Goal: Task Accomplishment & Management: Manage account settings

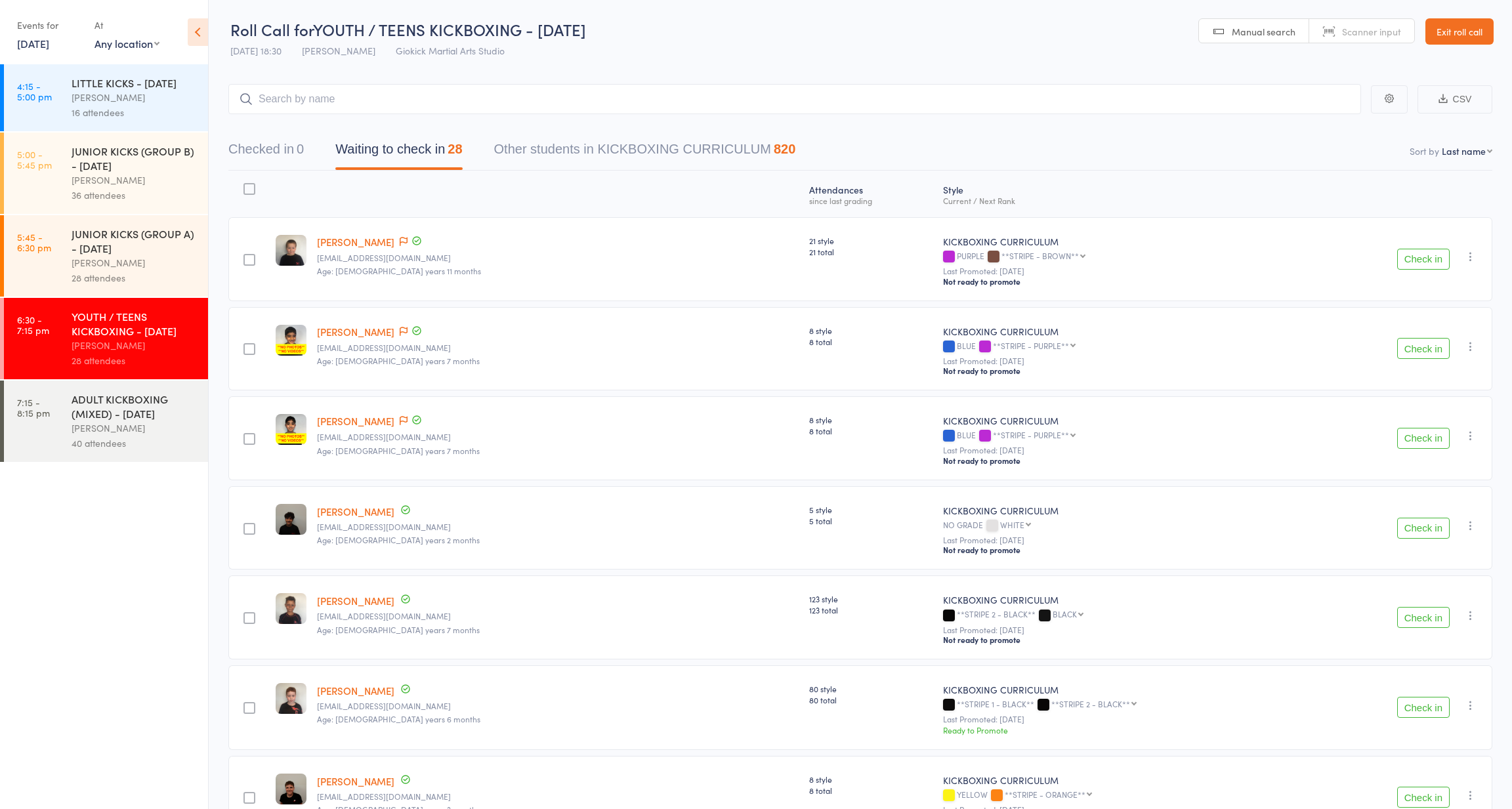
click at [85, 90] on div "LITTLE KICKS - [DATE]" at bounding box center [134, 82] width 125 height 14
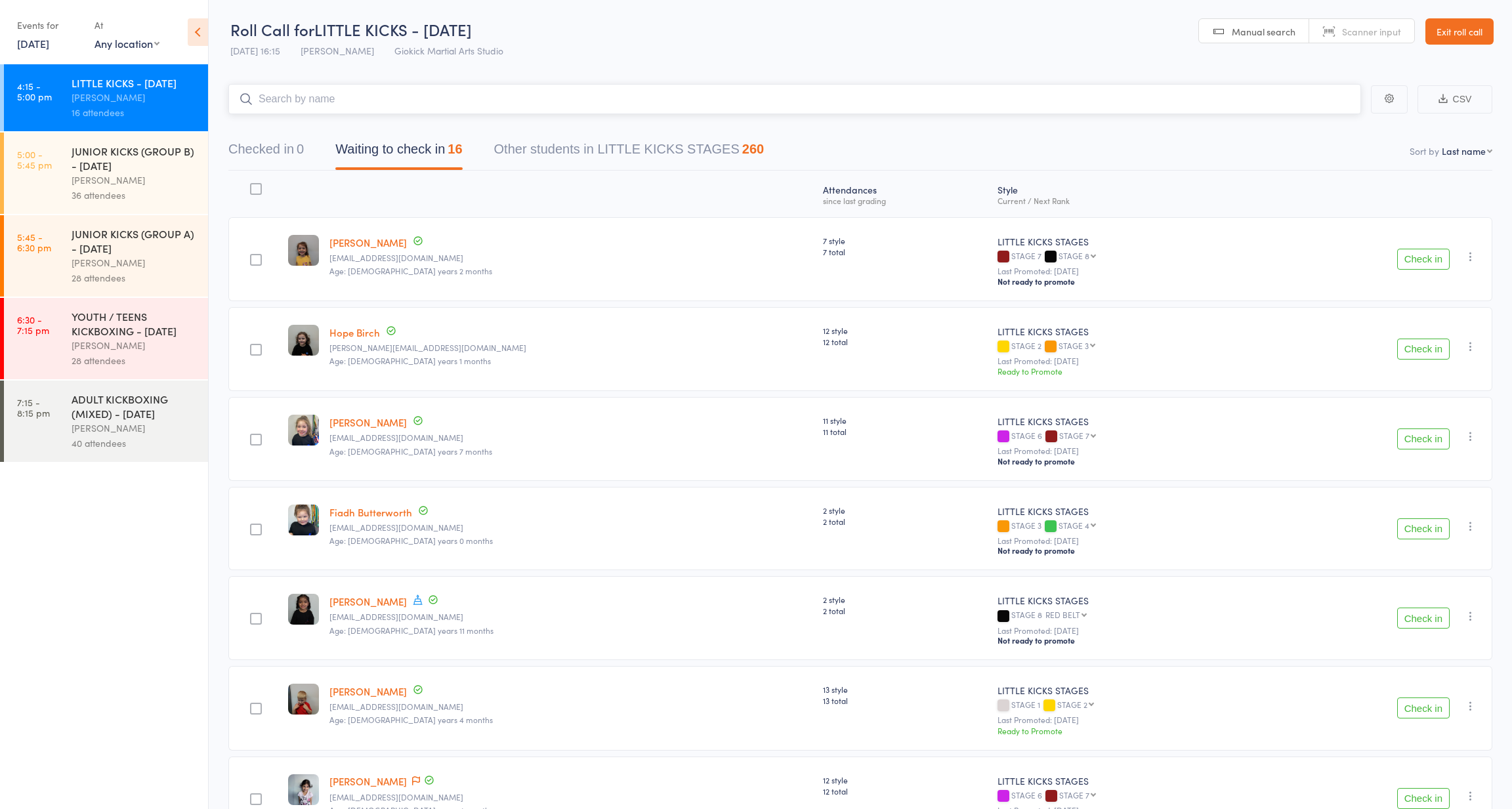
click at [370, 152] on button "Waiting to check in 16" at bounding box center [399, 153] width 127 height 34
click at [49, 42] on link "20 Aug, 2025" at bounding box center [33, 43] width 32 height 14
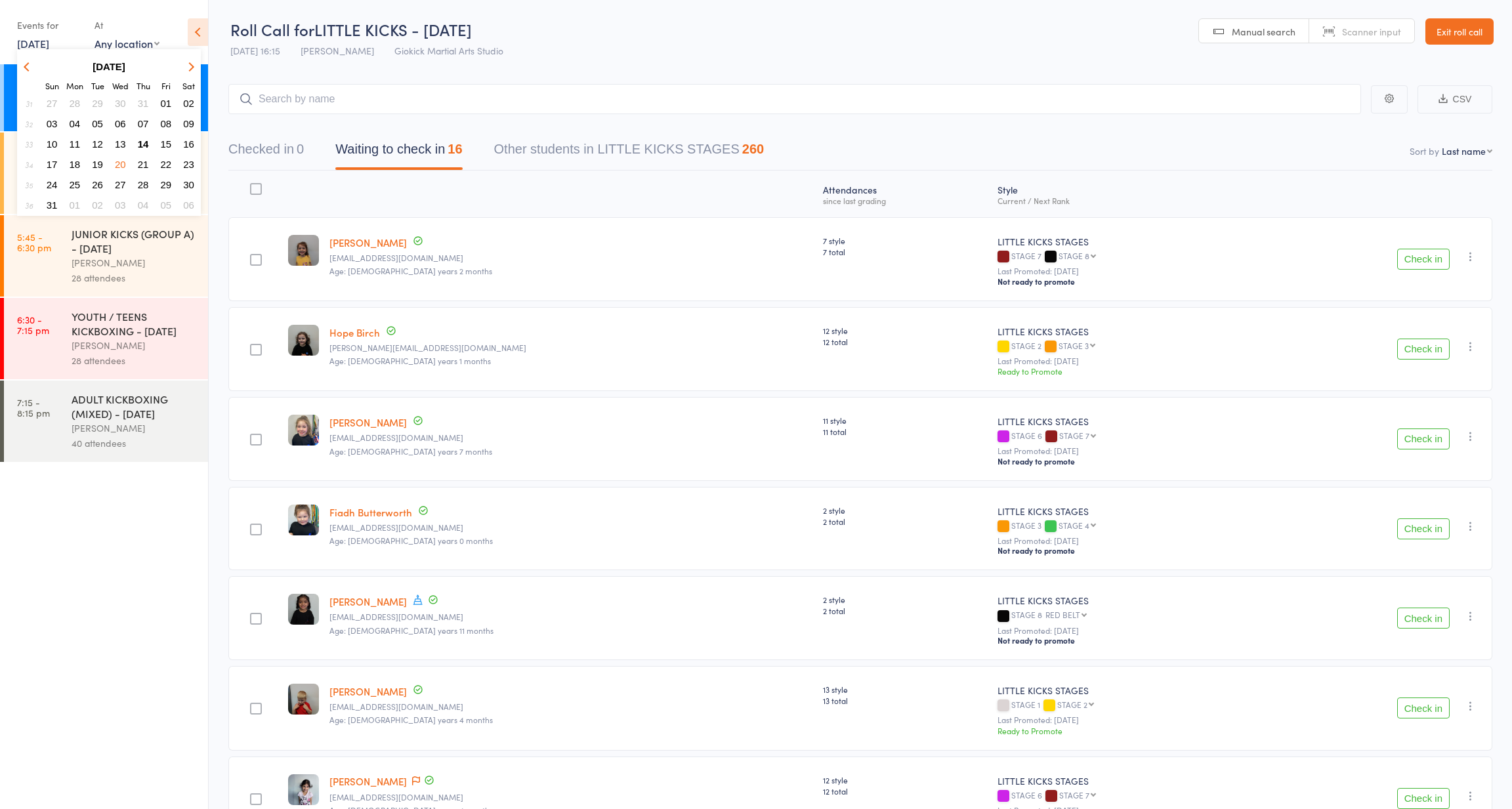
click at [145, 144] on span "14" at bounding box center [143, 144] width 11 height 11
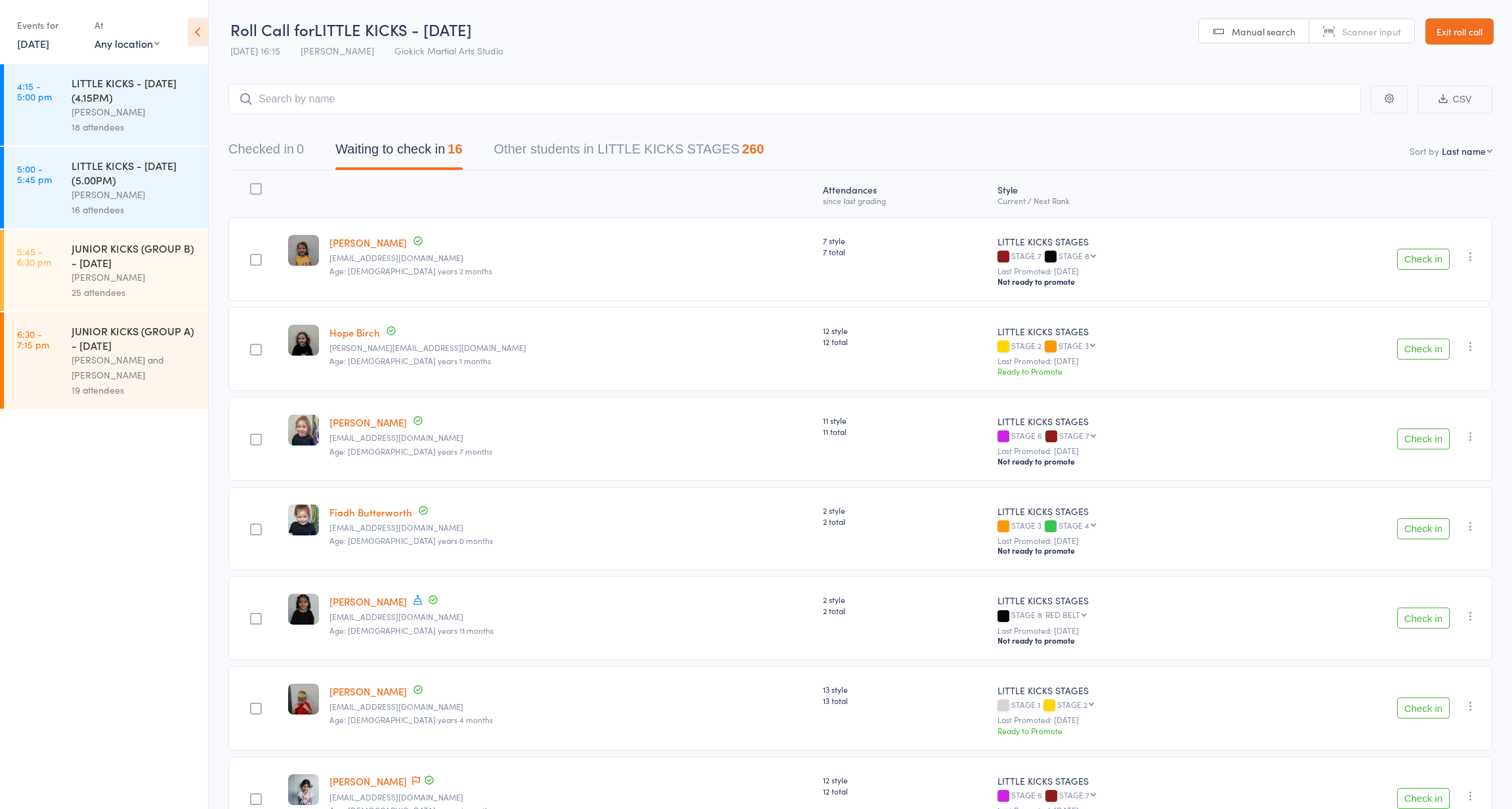
click at [121, 90] on div "LITTLE KICKS - THURSDAY (4.15PM)" at bounding box center [134, 89] width 125 height 29
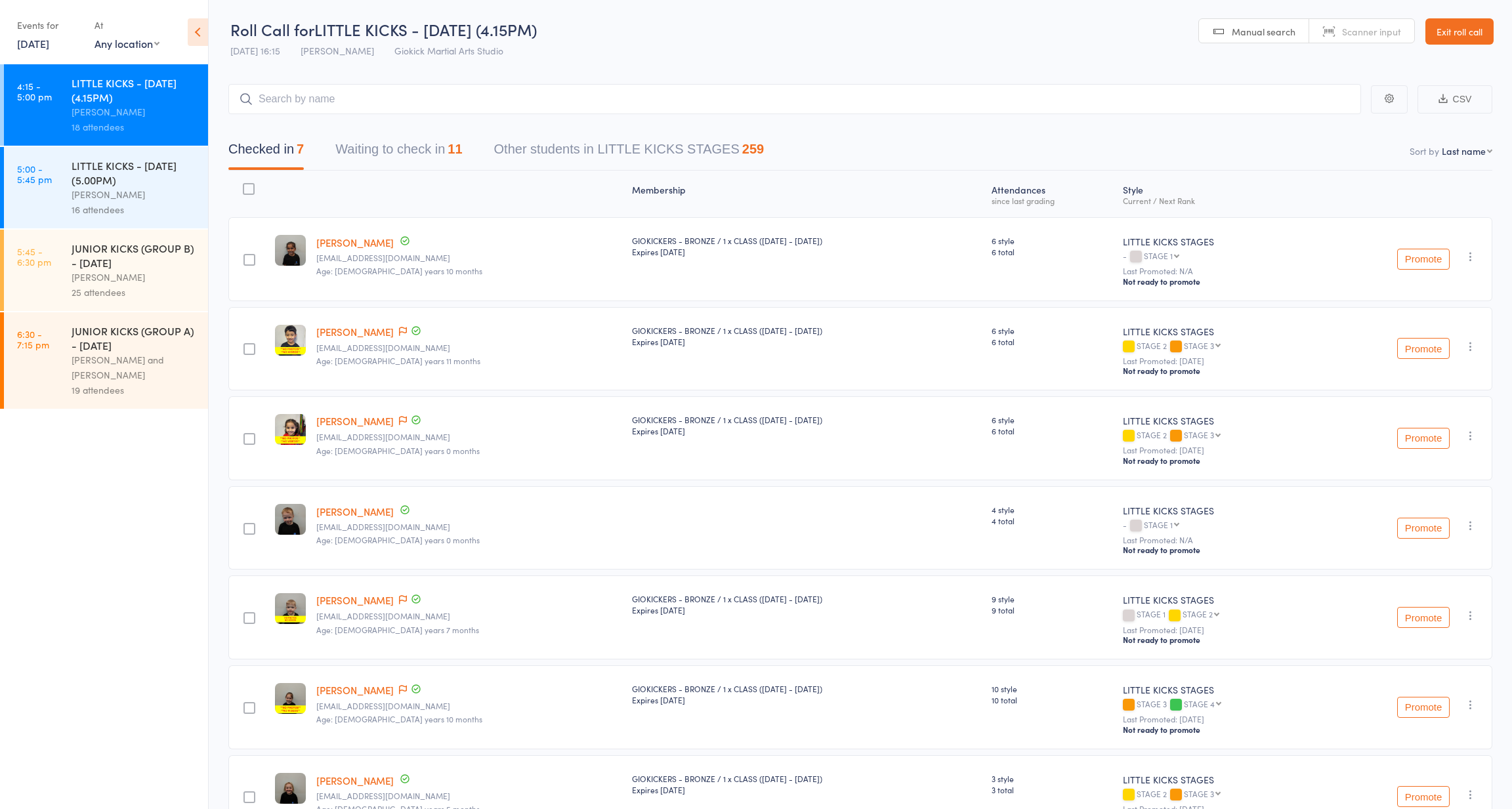
click at [365, 160] on button "Waiting to check in 11" at bounding box center [399, 153] width 127 height 34
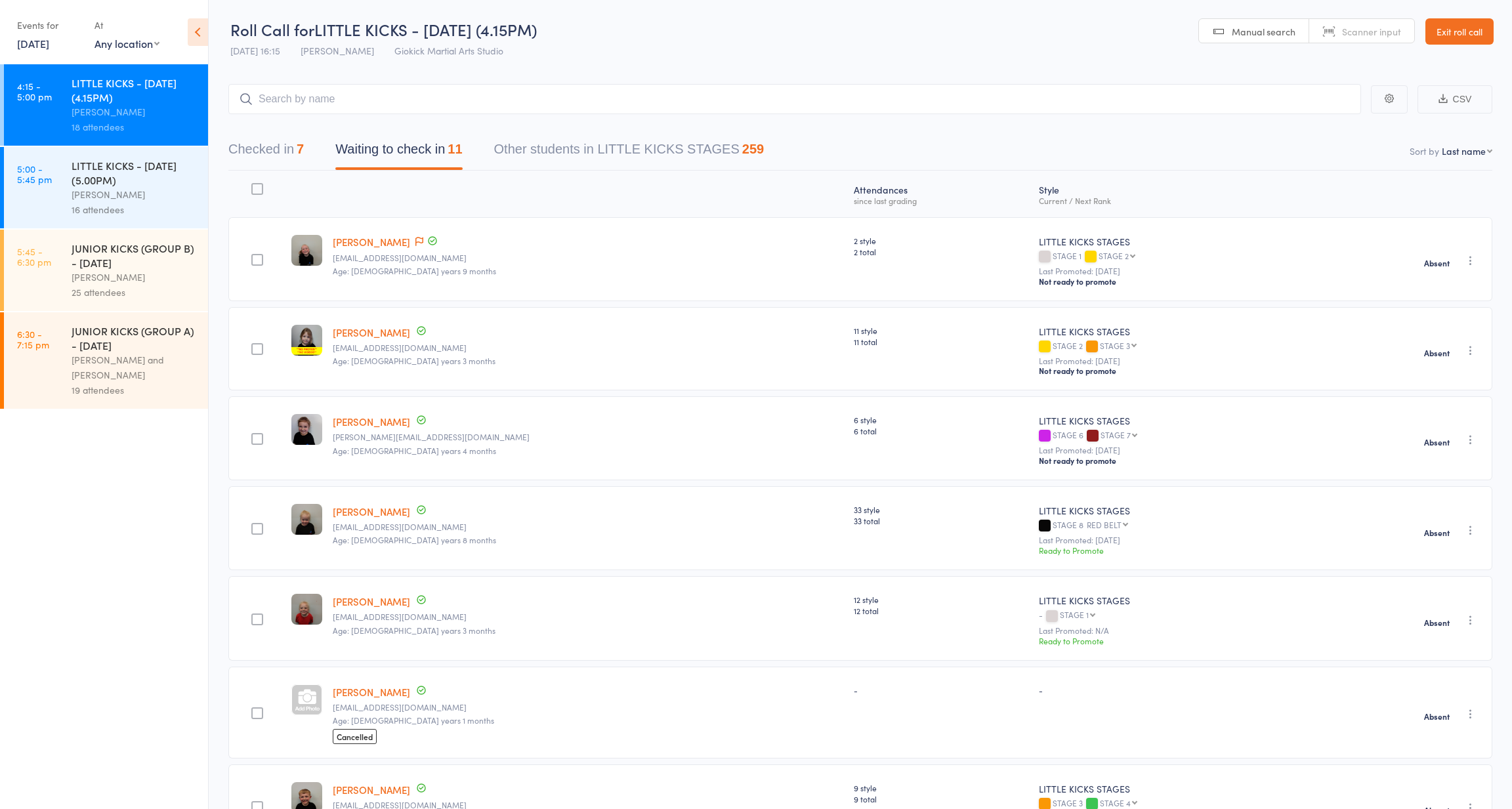
click at [126, 197] on div "John Zuccala" at bounding box center [134, 194] width 125 height 15
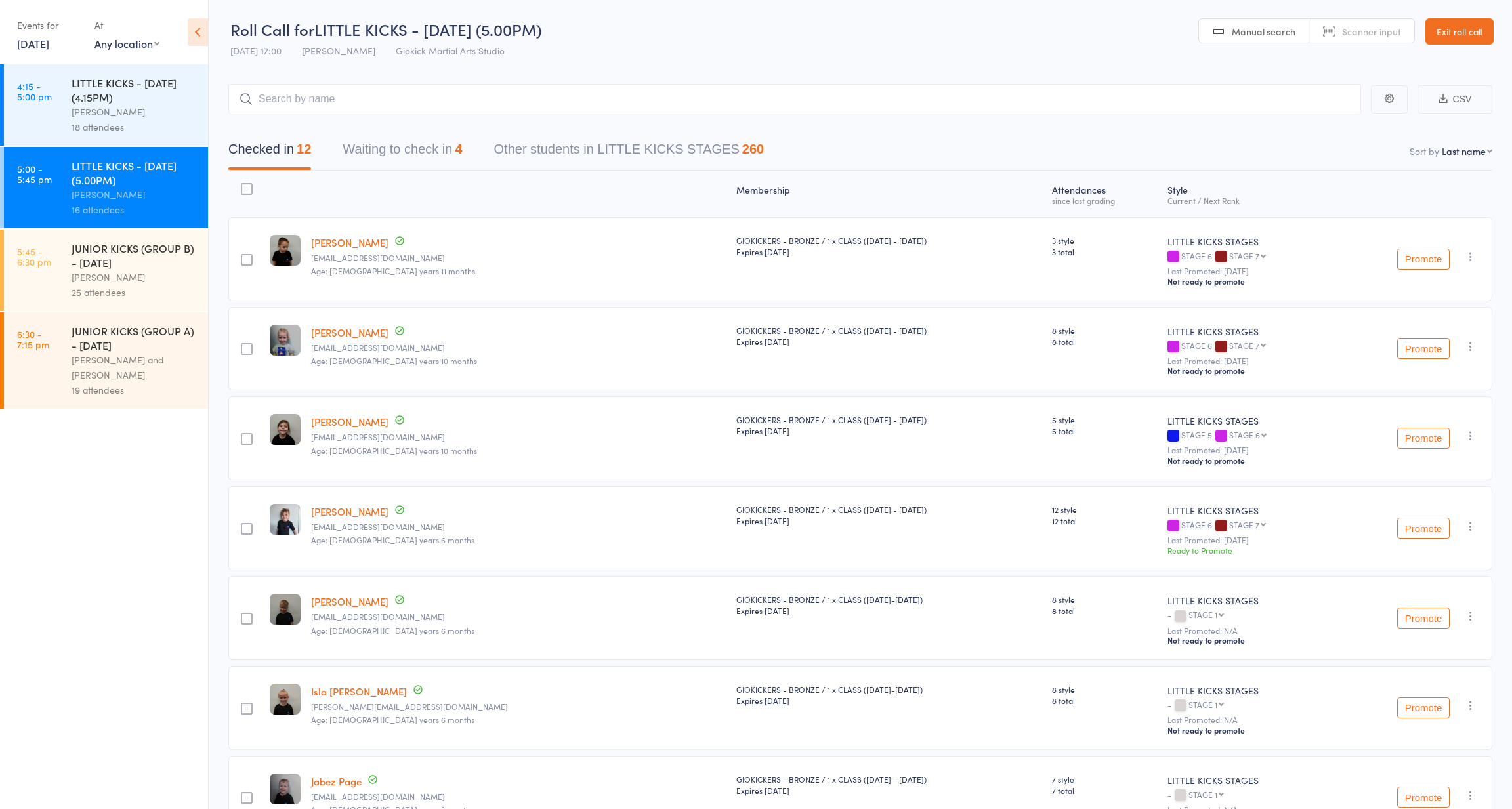
click at [381, 150] on button "Waiting to check in 4" at bounding box center [402, 153] width 120 height 34
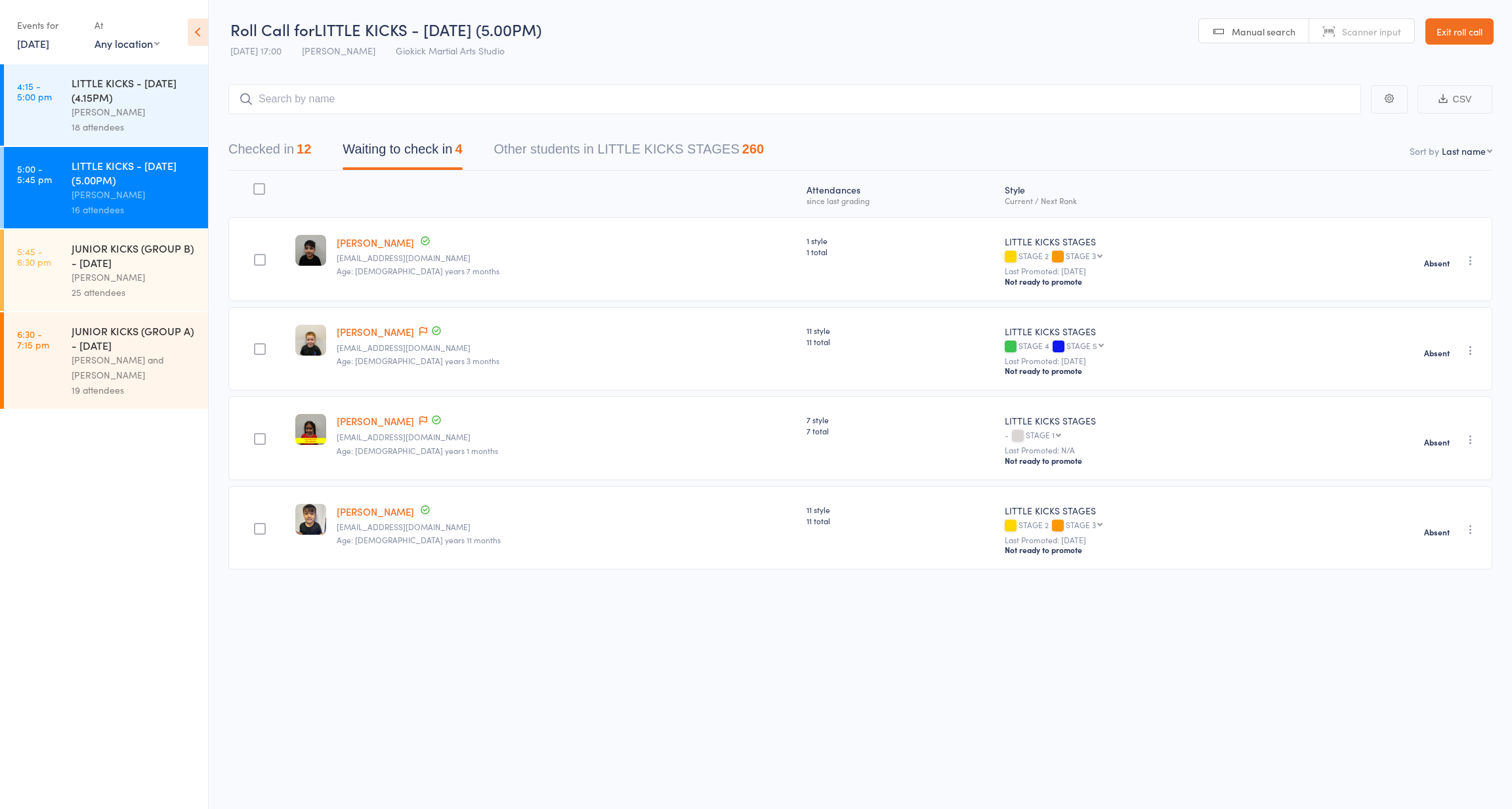
click at [106, 265] on div "JUNIOR KICKS (GROUP B) - THURSDAY" at bounding box center [134, 255] width 125 height 29
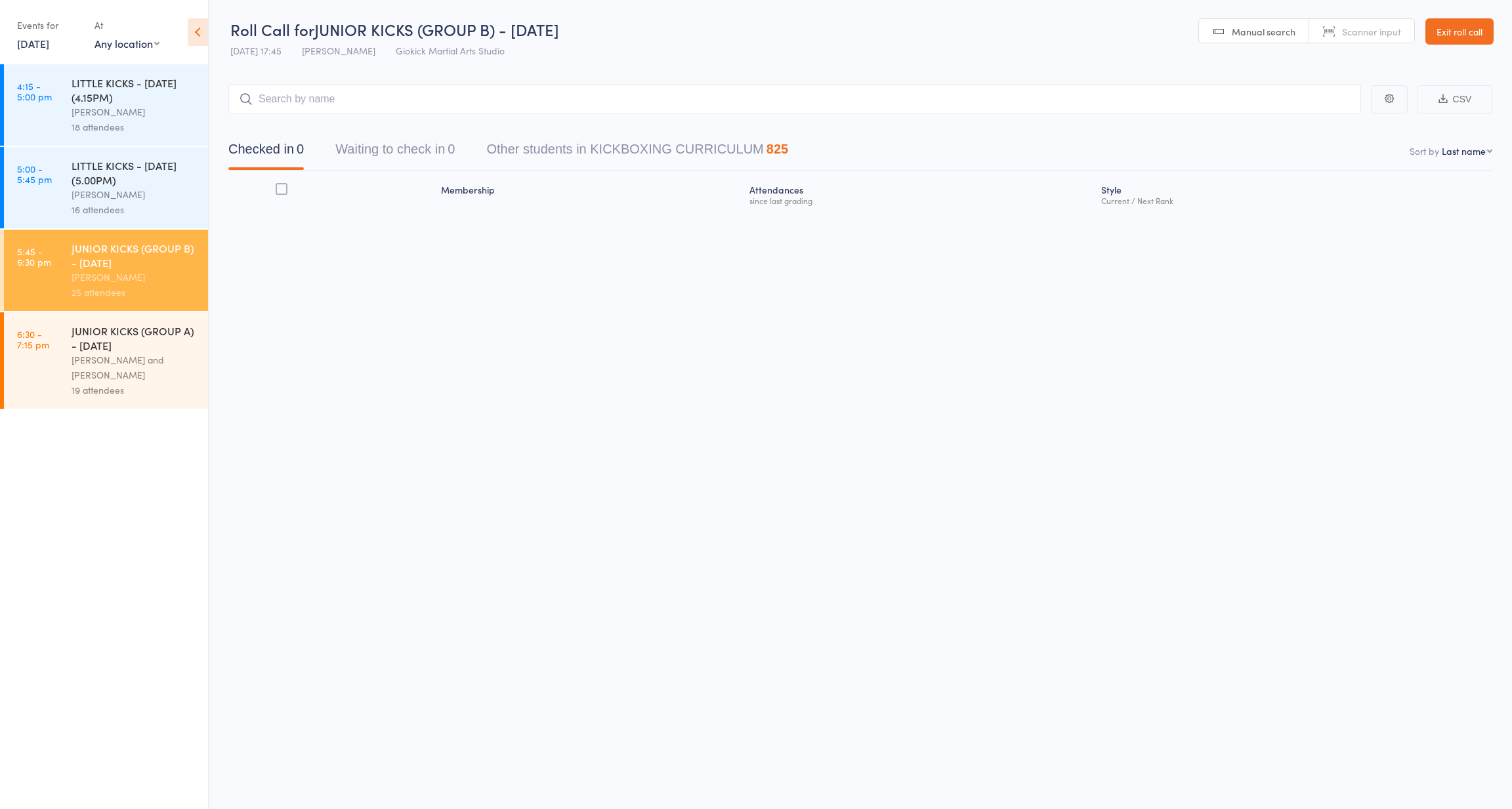
click at [369, 153] on button "Waiting to check in 0" at bounding box center [395, 153] width 120 height 34
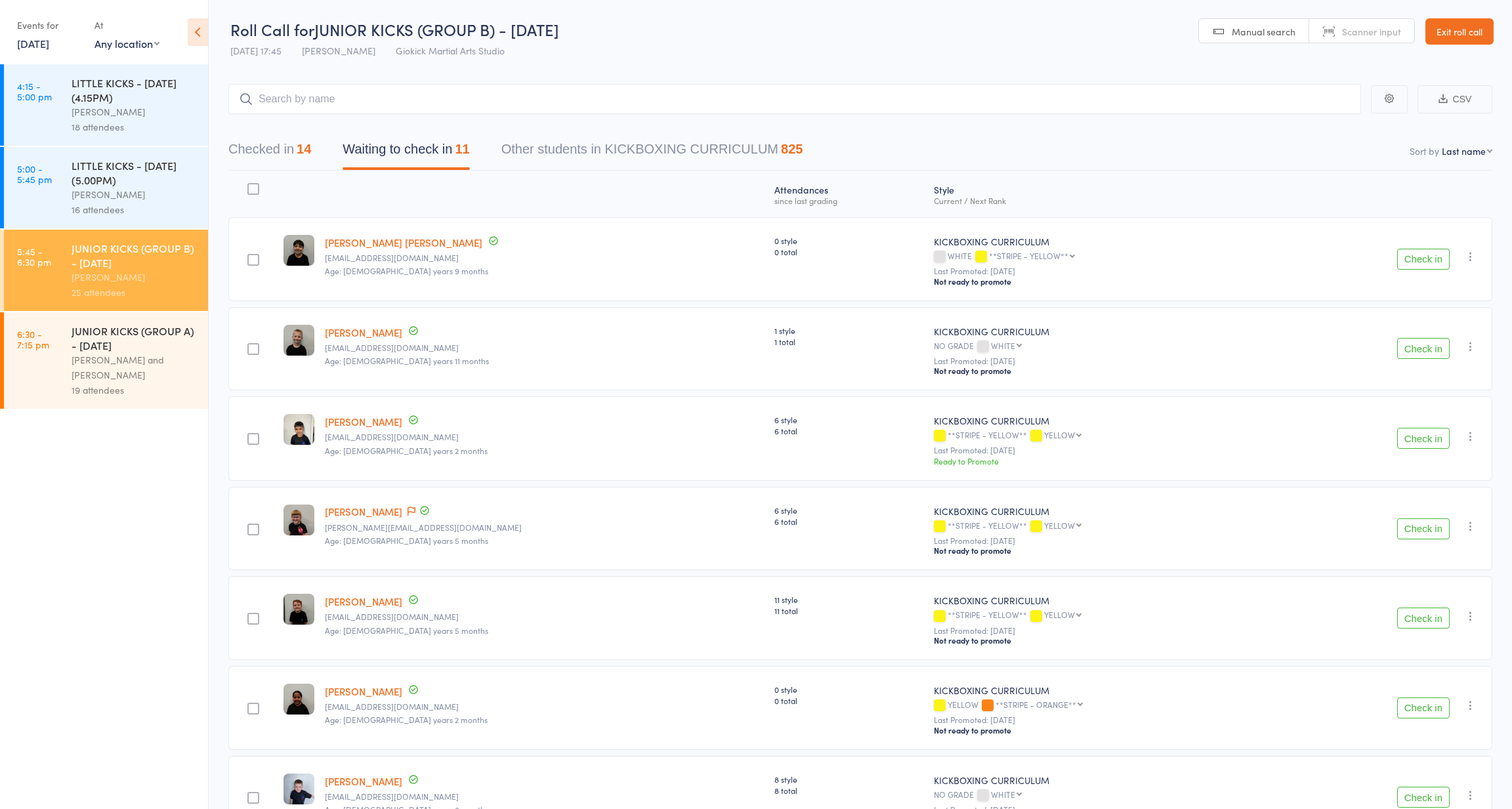
click at [273, 135] on button "Checked in 14" at bounding box center [270, 153] width 83 height 34
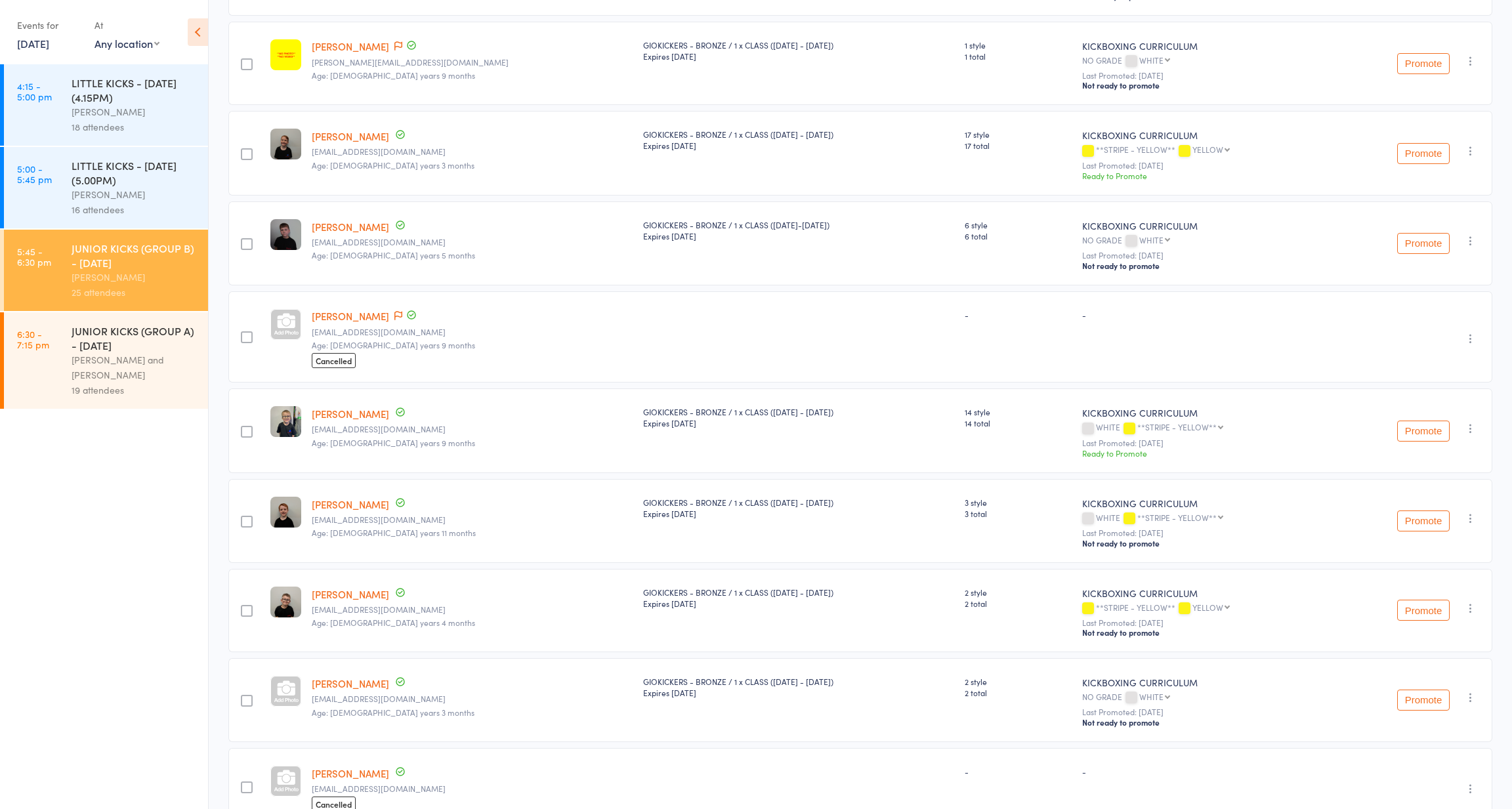
scroll to position [466, 0]
click at [386, 219] on link "Samuel Hughes-Shirley" at bounding box center [350, 226] width 78 height 14
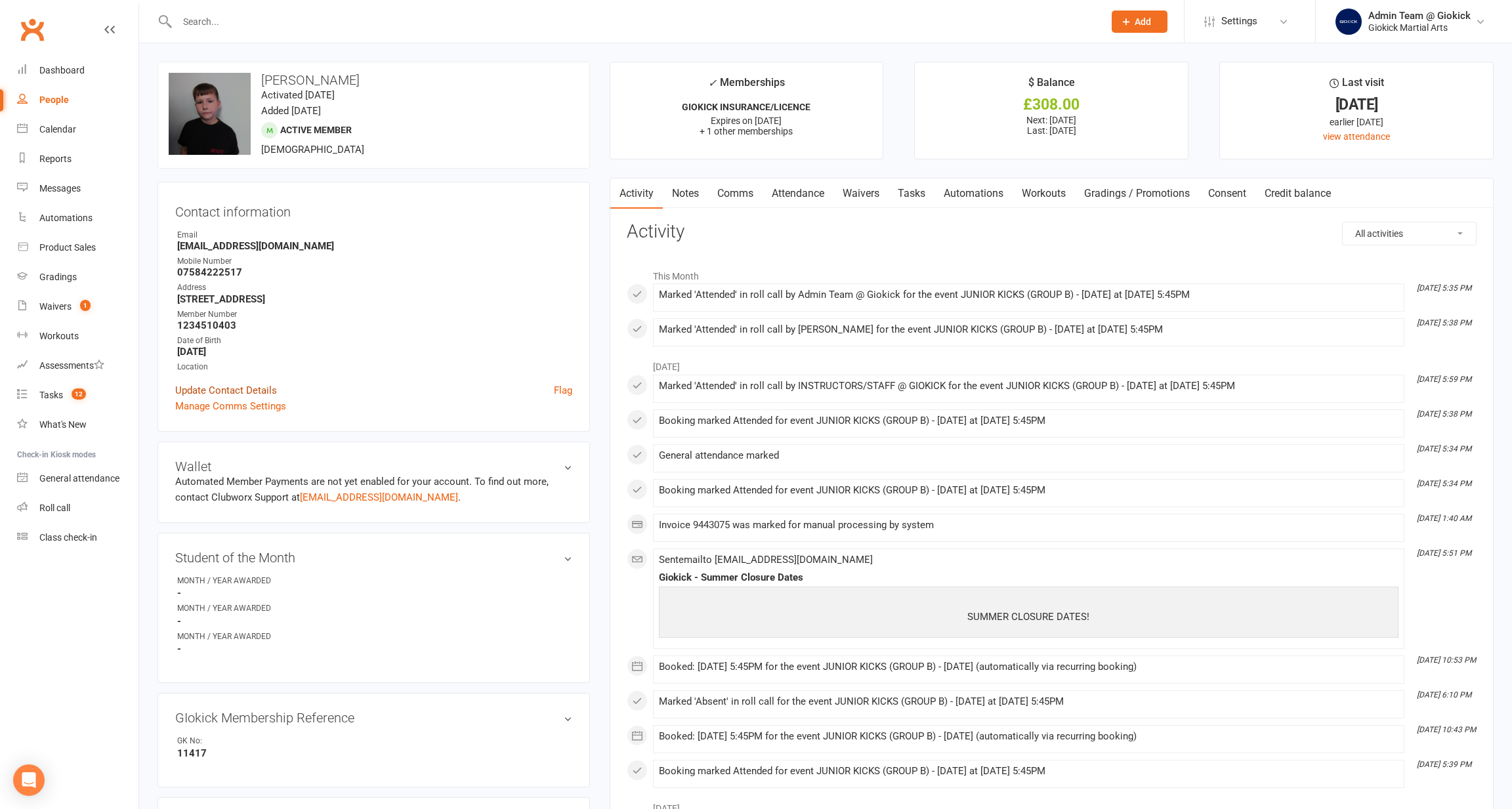
click at [243, 387] on link "Update Contact Details" at bounding box center [226, 391] width 102 height 16
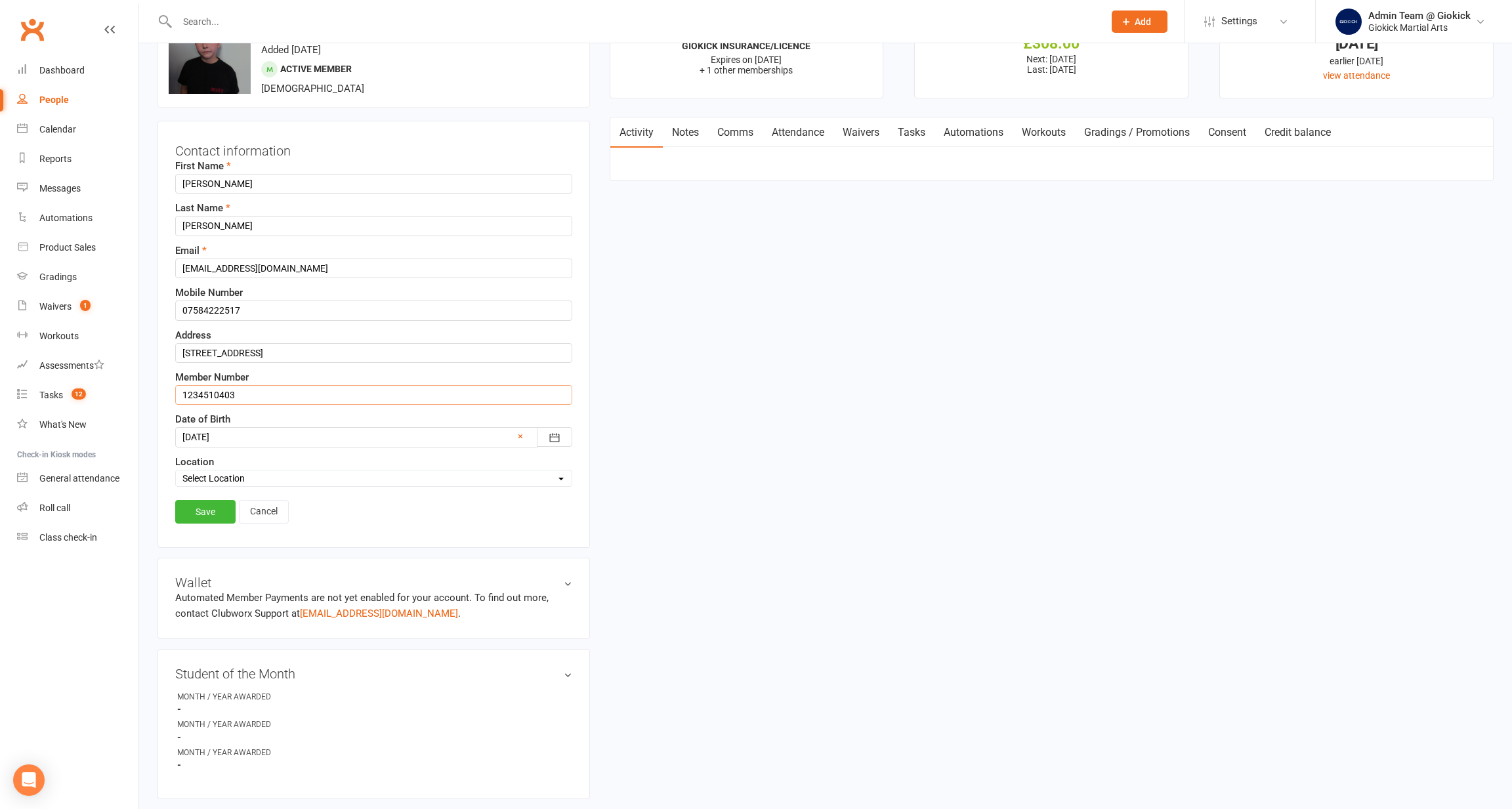
click at [204, 393] on input "1234510403" at bounding box center [373, 395] width 397 height 20
click at [260, 398] on input "1234510403" at bounding box center [373, 395] width 397 height 20
click at [260, 397] on input "1234510403" at bounding box center [373, 395] width 397 height 20
type input "1234510365"
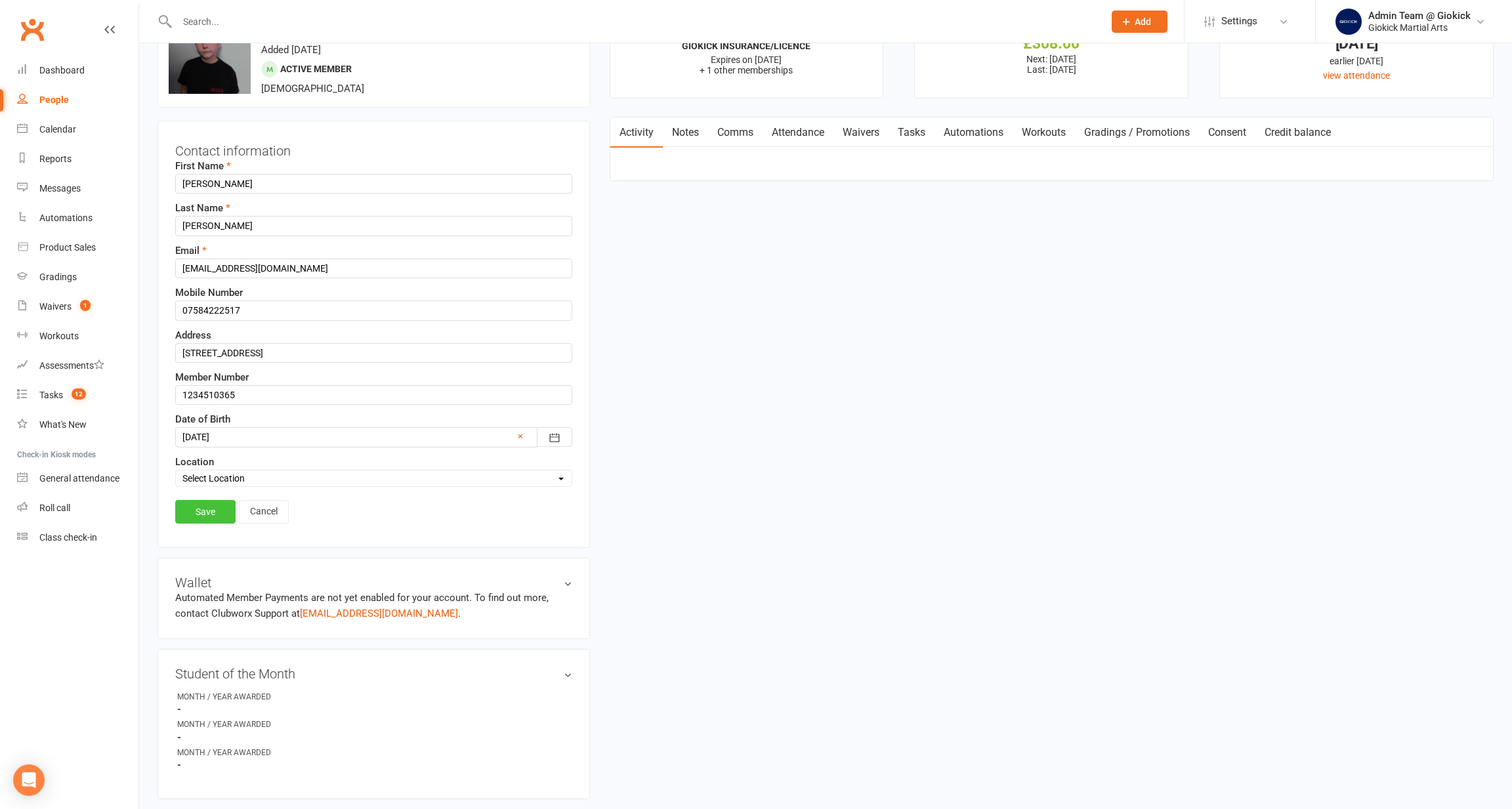
click at [197, 502] on link "Save" at bounding box center [205, 512] width 60 height 23
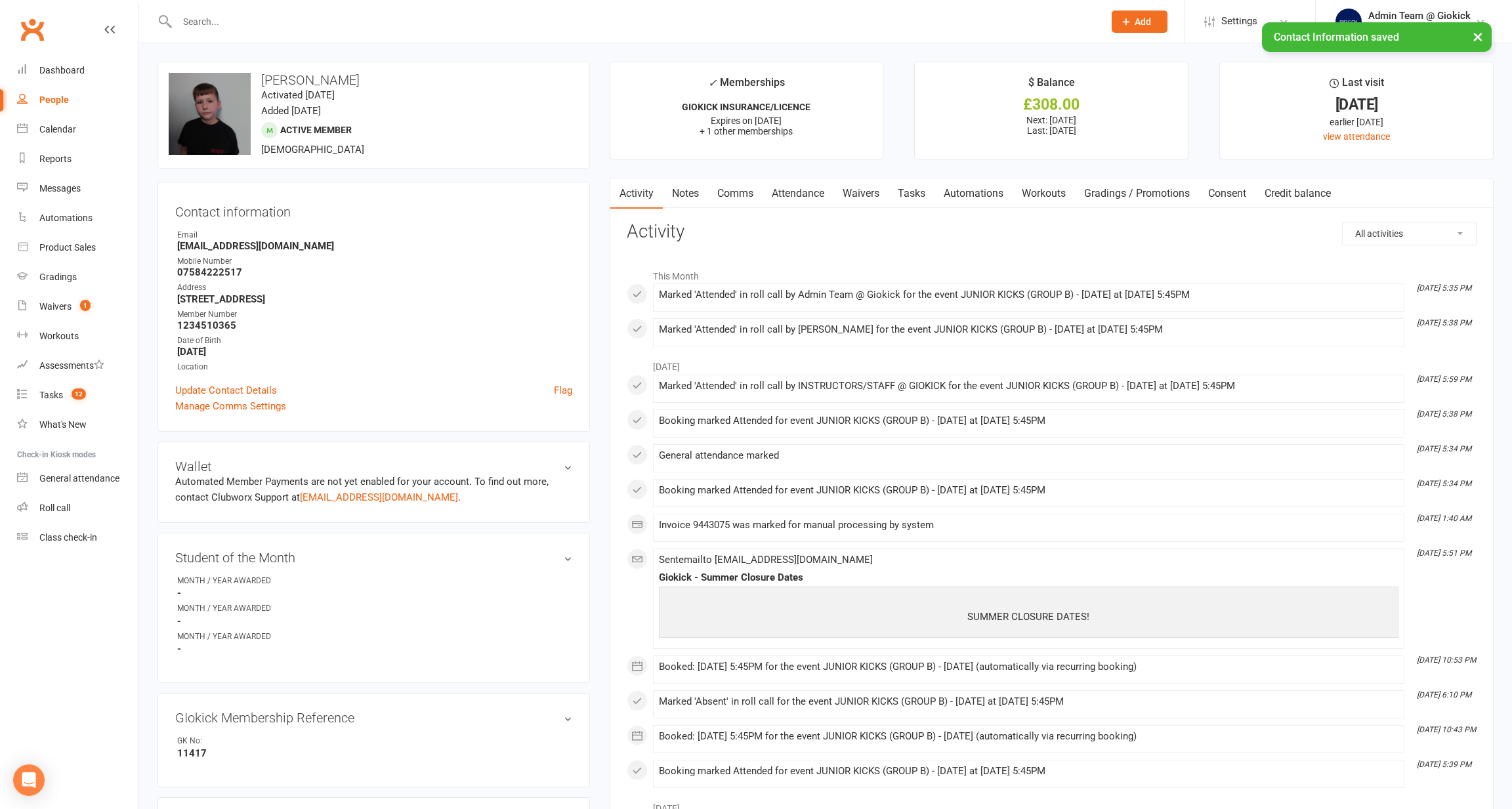
scroll to position [0, 0]
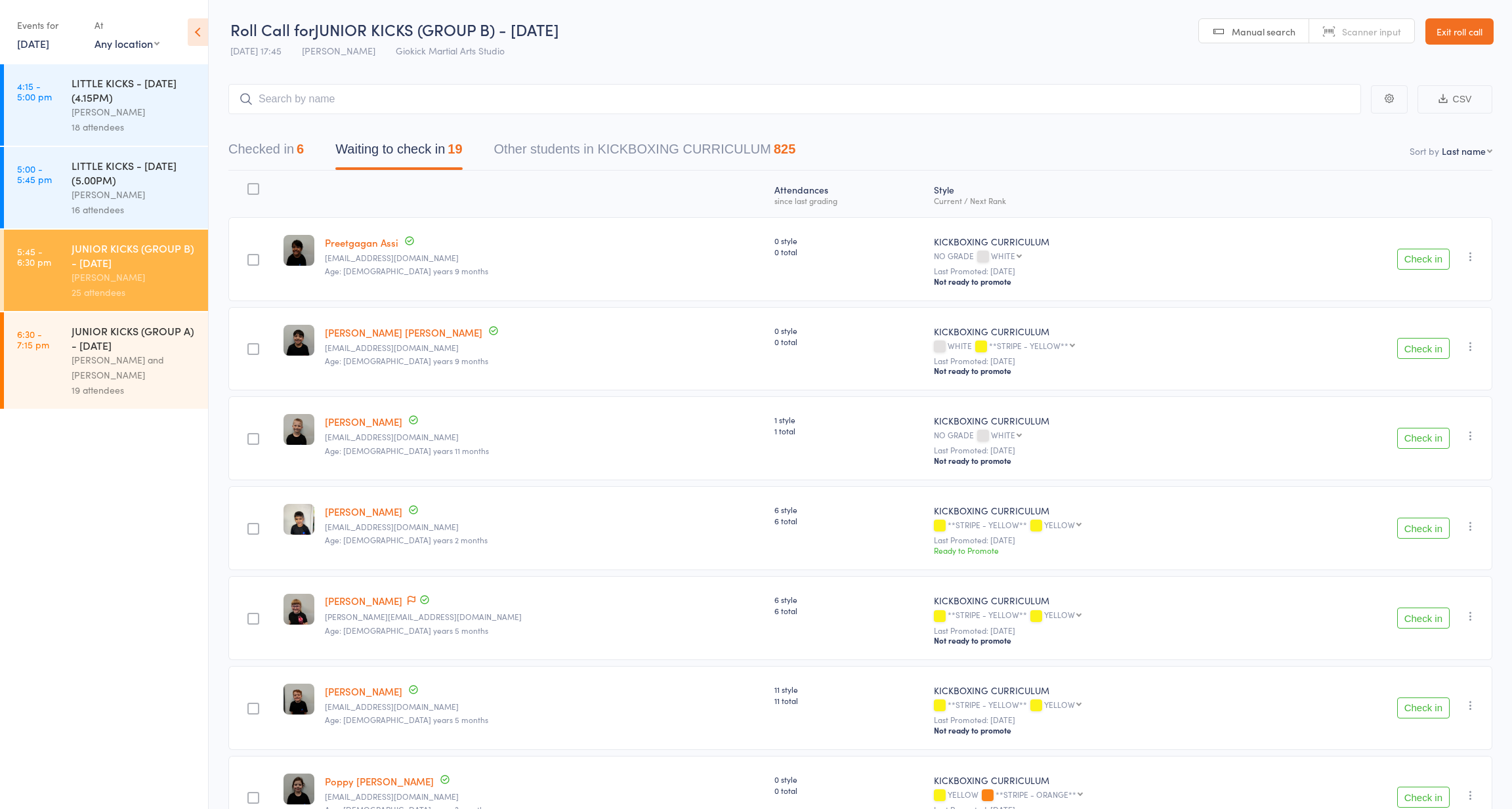
scroll to position [-1, 0]
click at [264, 142] on button "Checked in 6" at bounding box center [266, 153] width 75 height 34
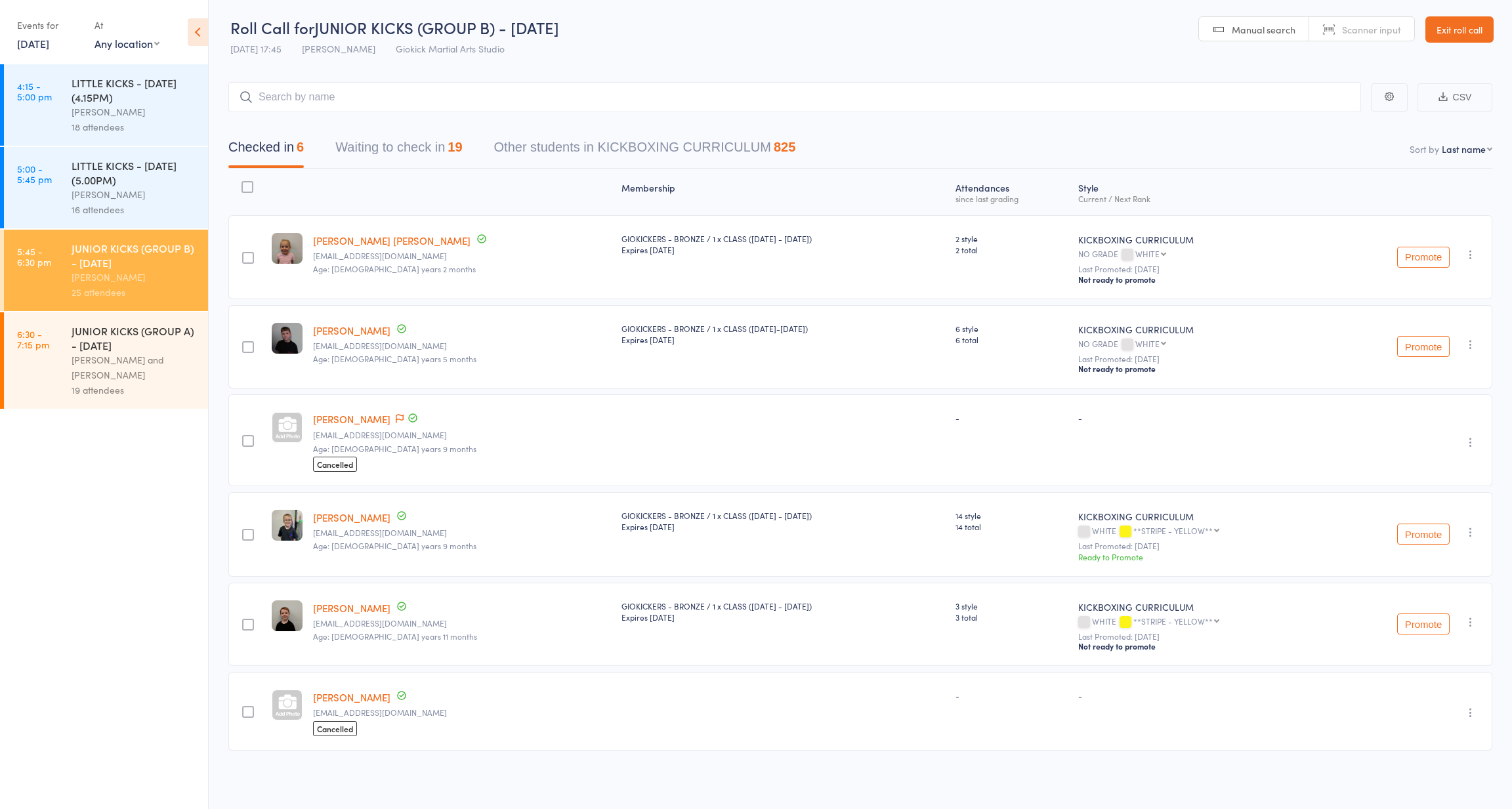
scroll to position [9, 0]
click at [334, 412] on link "[PERSON_NAME]" at bounding box center [352, 419] width 78 height 14
click at [357, 691] on link "[PERSON_NAME]" at bounding box center [352, 698] width 78 height 14
click at [344, 412] on link "Toby Labon" at bounding box center [352, 419] width 78 height 14
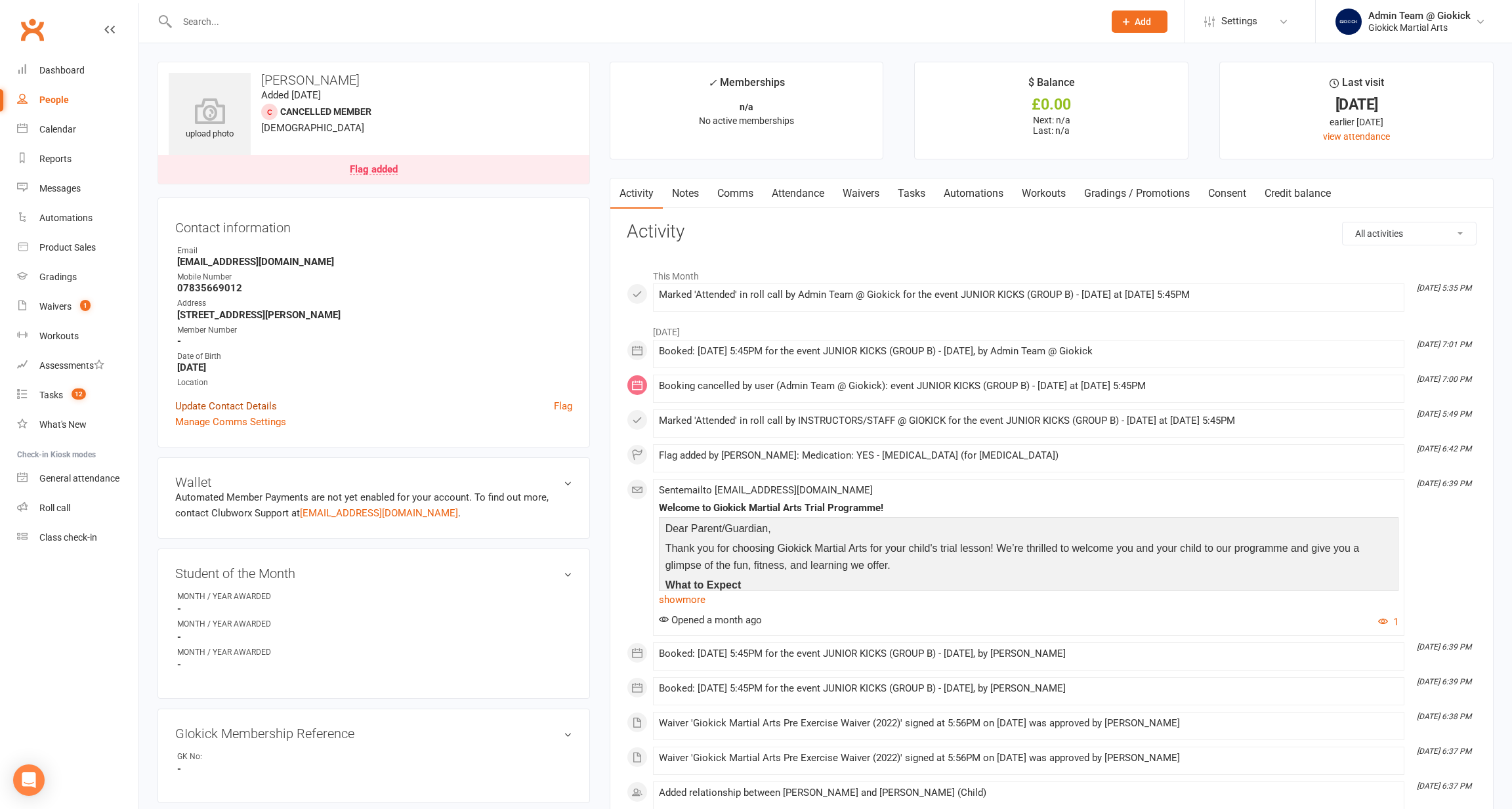
click at [247, 399] on link "Update Contact Details" at bounding box center [226, 406] width 102 height 16
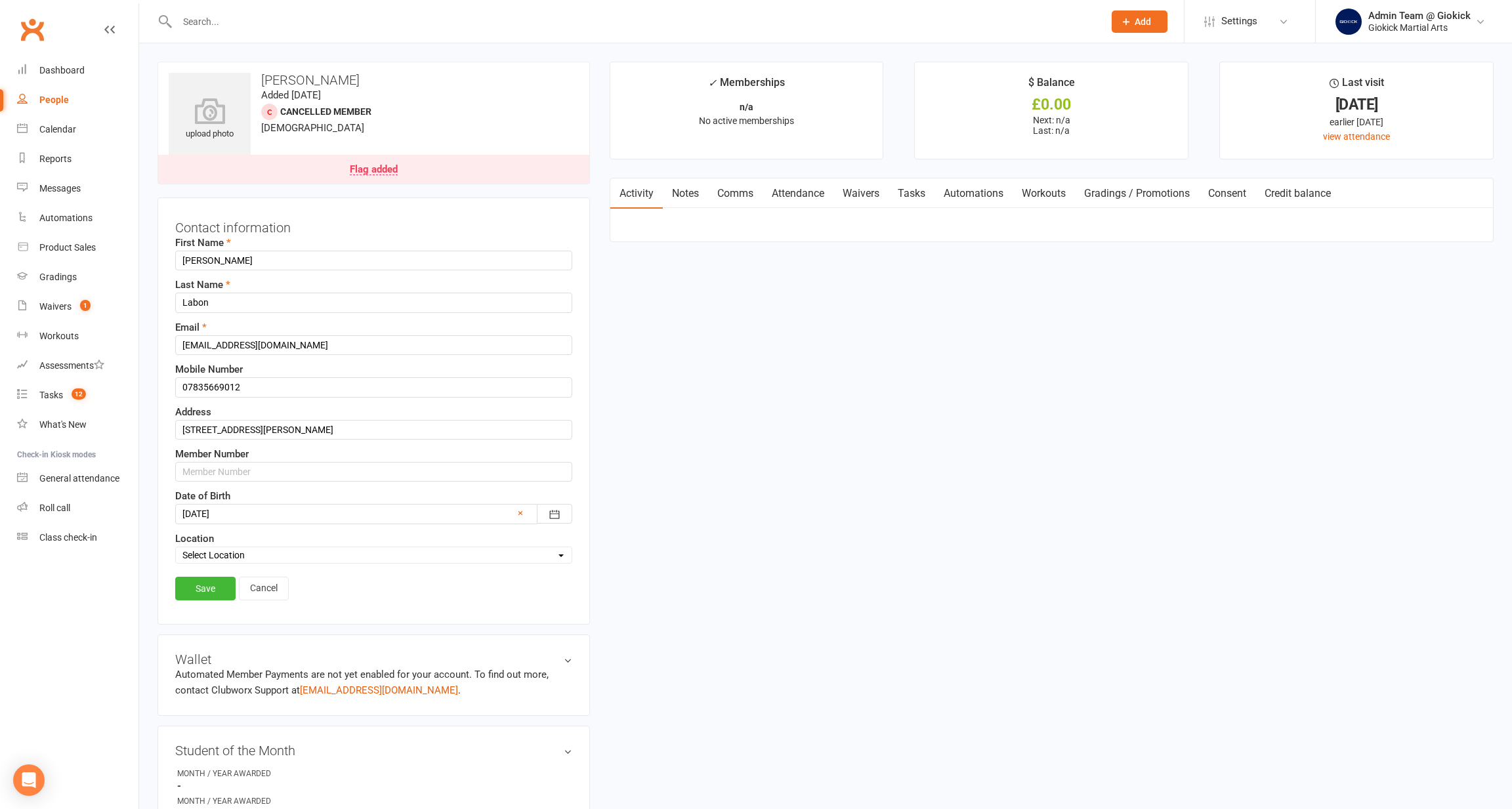
scroll to position [61, 0]
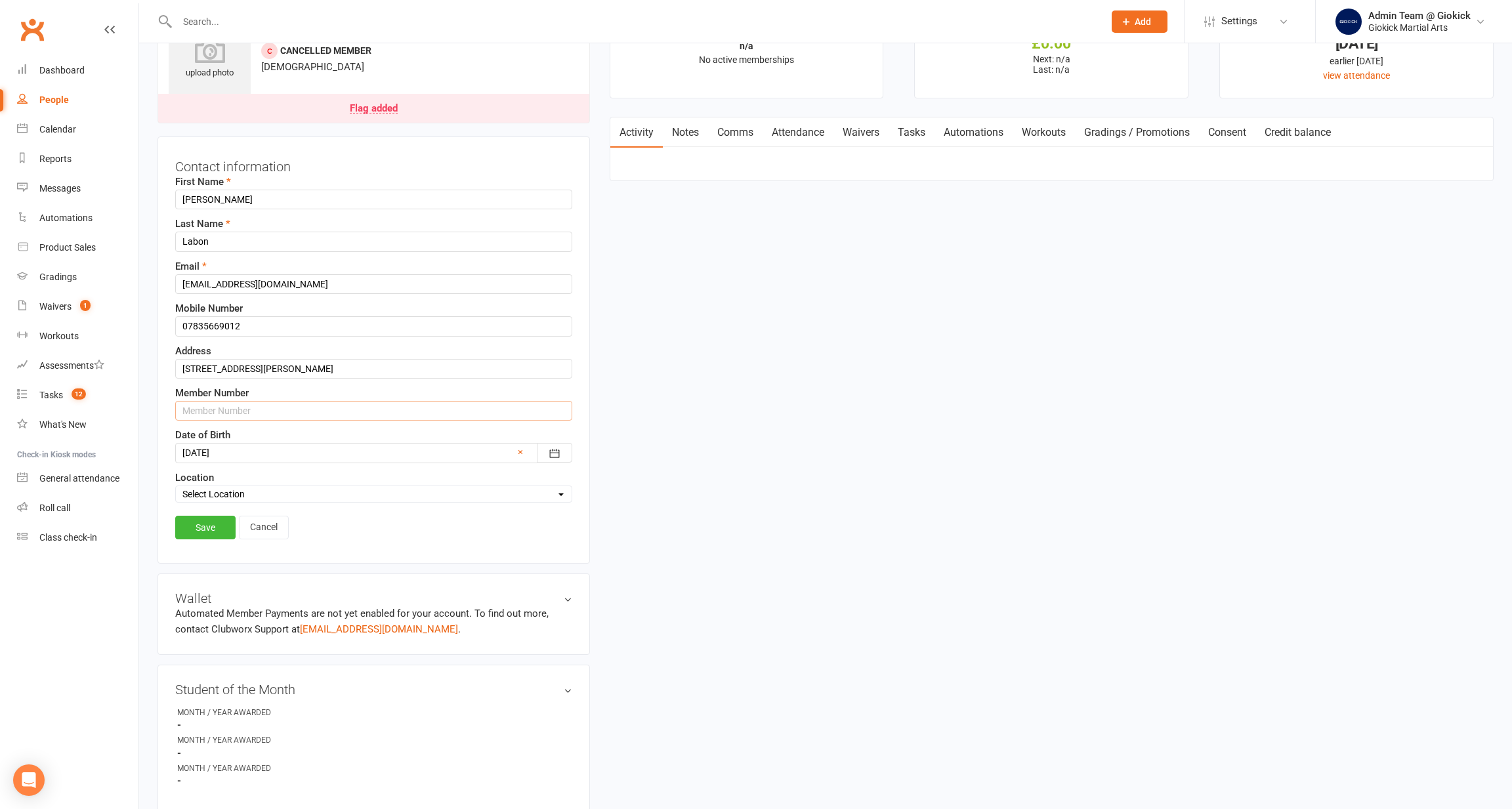
click at [242, 415] on input "text" at bounding box center [373, 410] width 397 height 20
type input "1234510366"
click at [194, 526] on link "Save" at bounding box center [205, 528] width 60 height 23
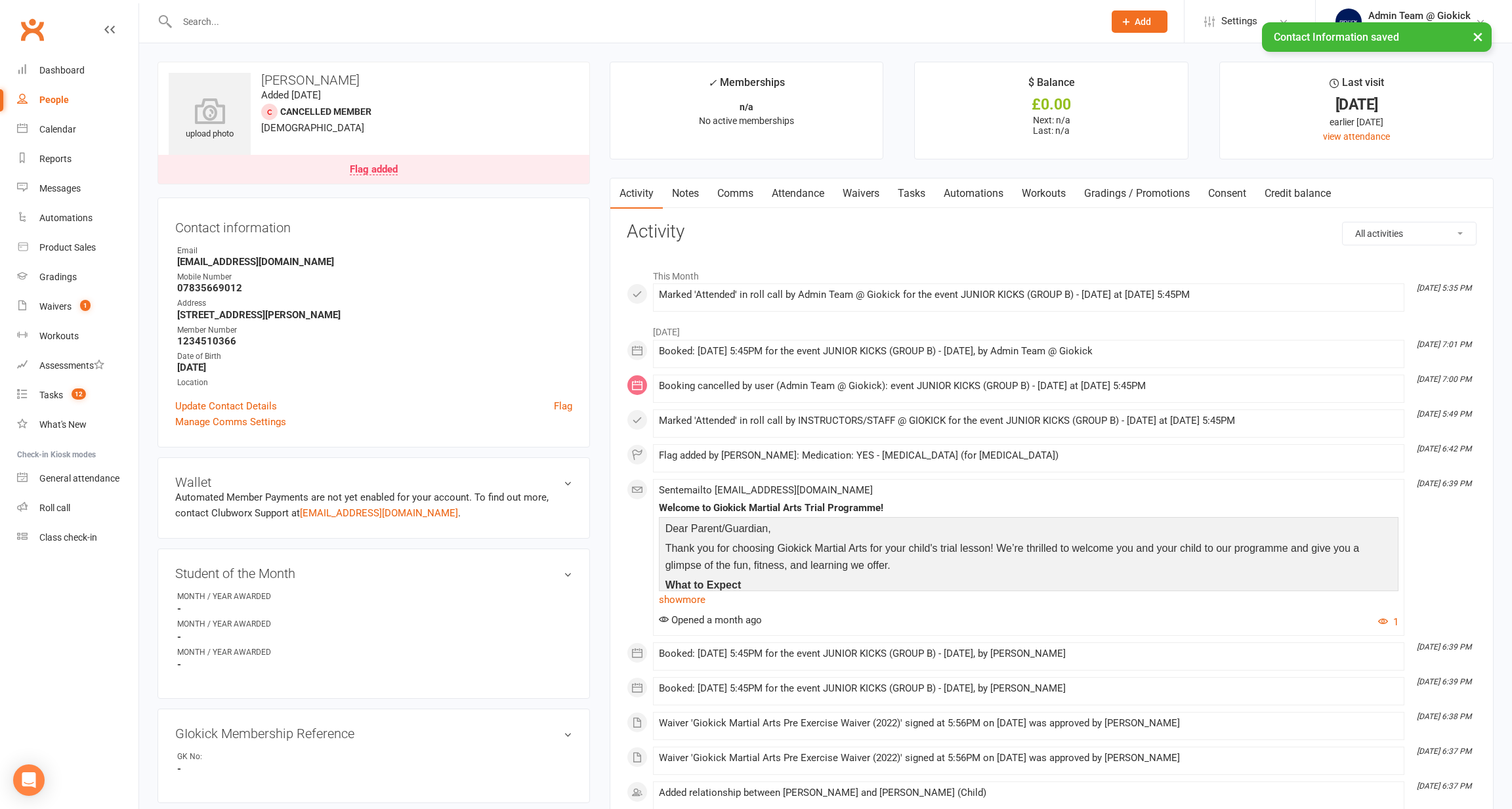
scroll to position [0, 0]
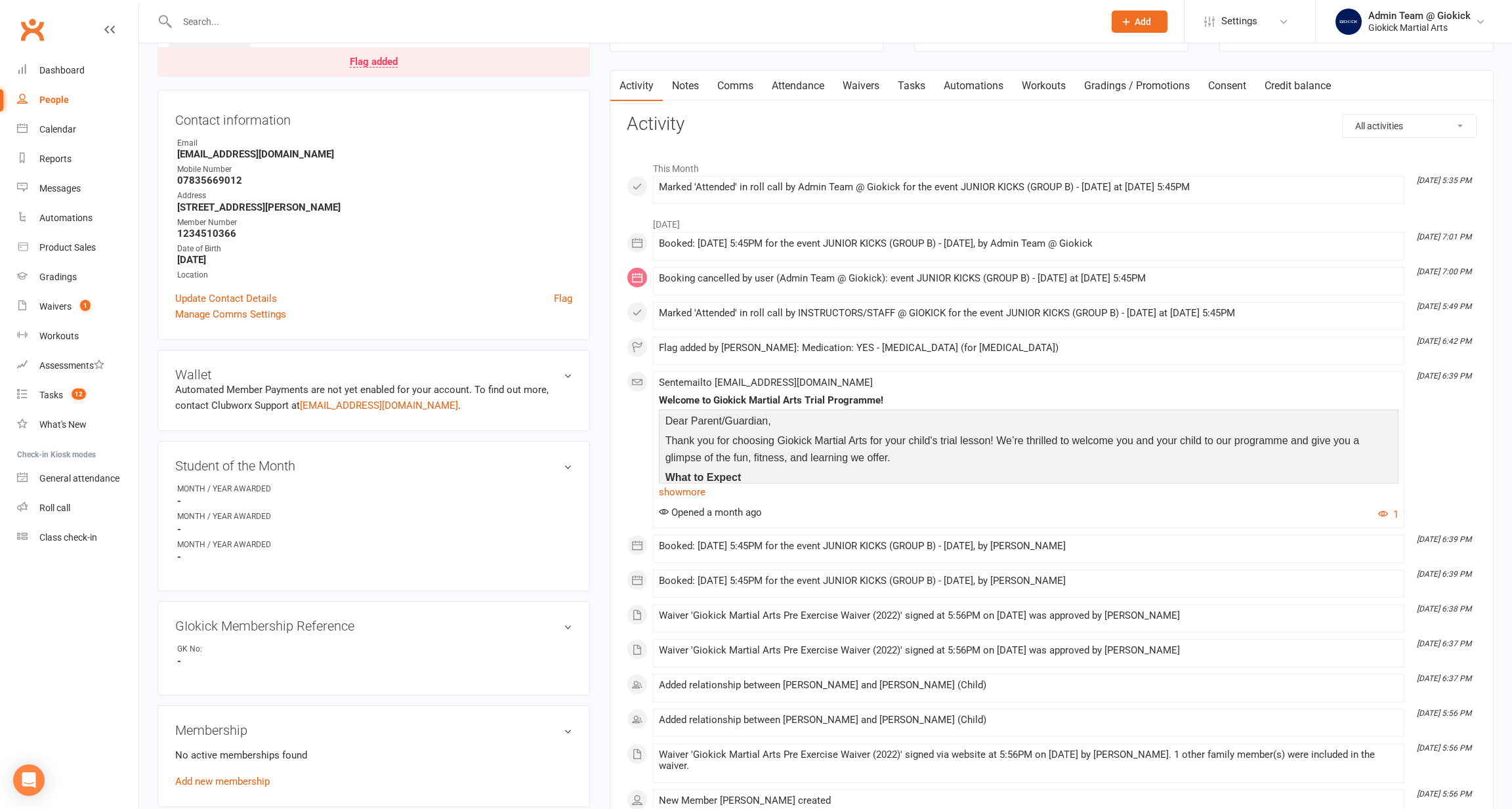
scroll to position [110, 0]
click at [561, 616] on h3 "GIokick Membership Reference edit" at bounding box center [373, 623] width 397 height 14
click at [484, 607] on div "GIokick Membership Reference edit" at bounding box center [373, 623] width 432 height 50
click at [533, 616] on h3 "GIokick Membership Reference edit" at bounding box center [373, 623] width 397 height 14
click at [549, 618] on link "edit" at bounding box center [549, 623] width 16 height 11
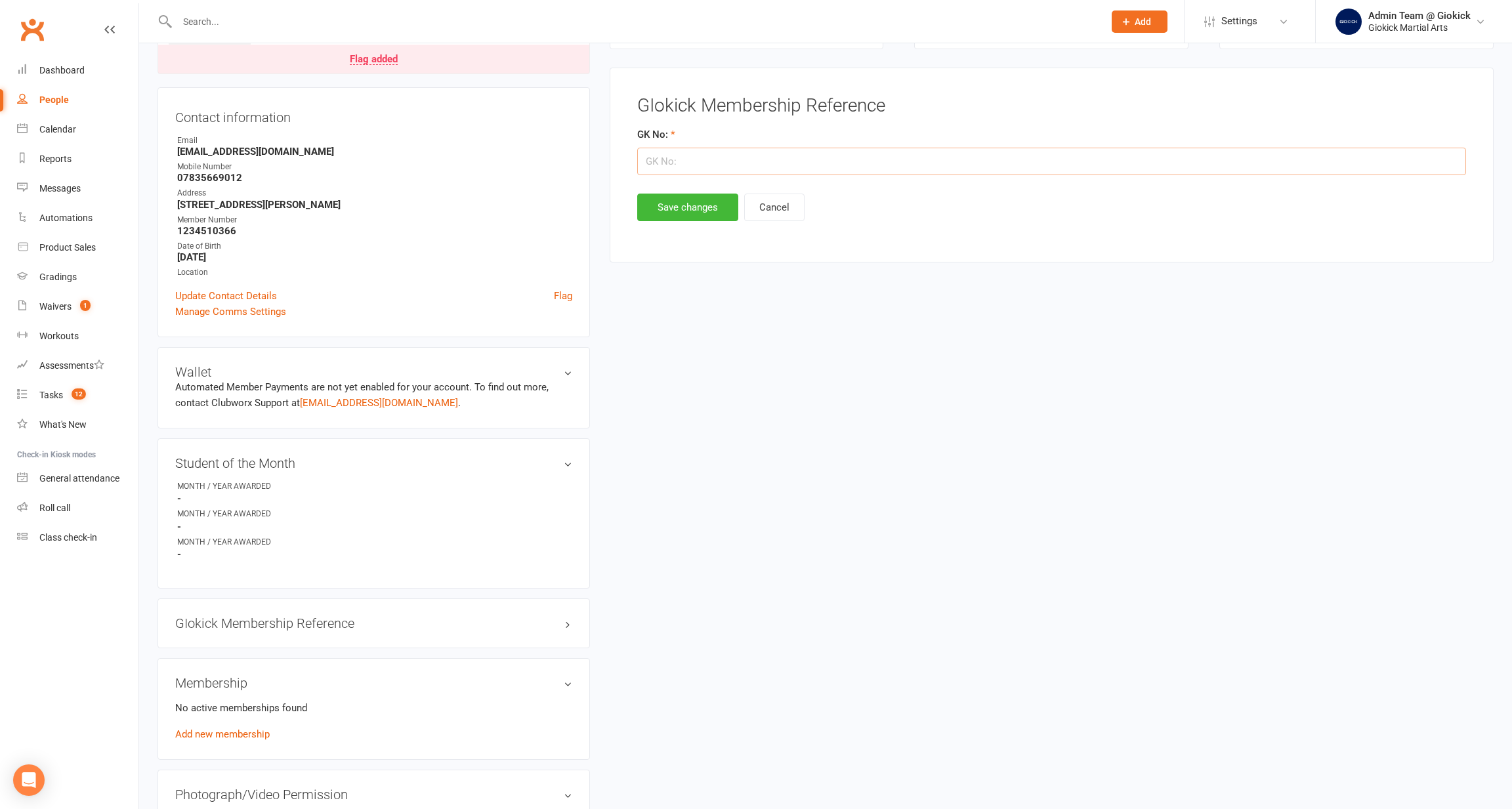
click at [742, 148] on input "string" at bounding box center [1052, 161] width 828 height 27
type input "11440"
click at [731, 208] on button "Save changes" at bounding box center [687, 207] width 101 height 27
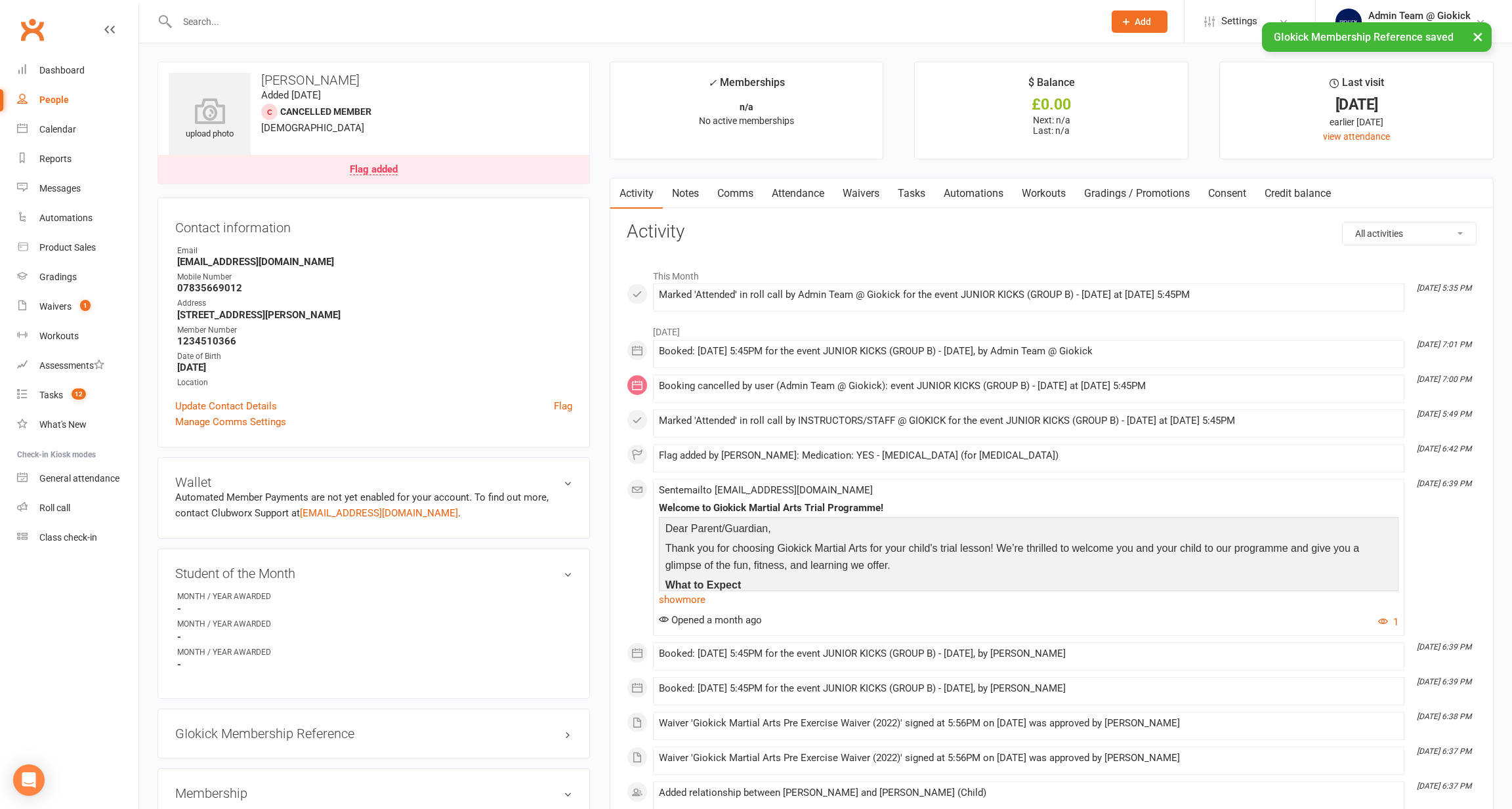
scroll to position [0, 0]
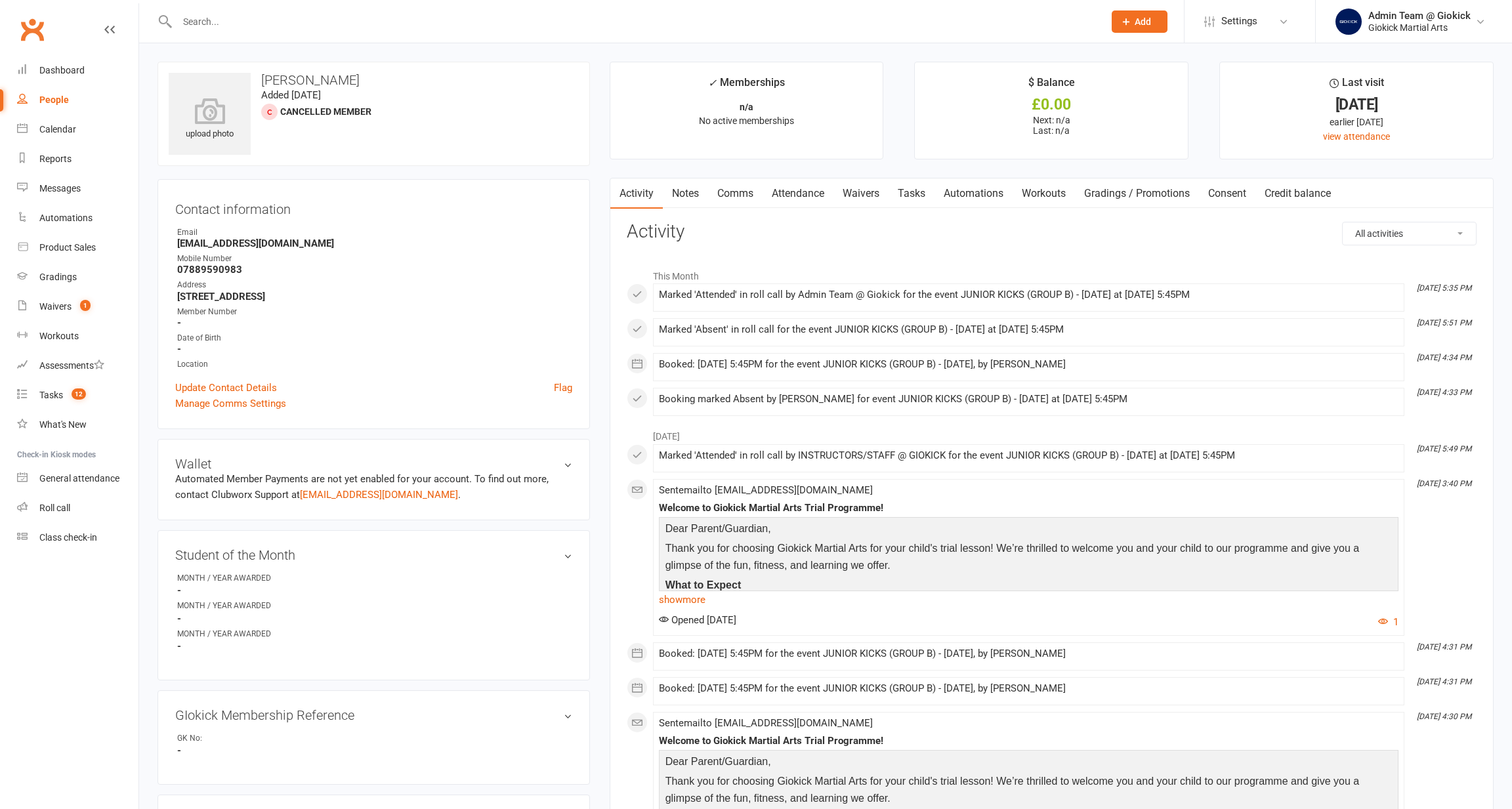
click at [357, 681] on aside "upload photo [PERSON_NAME] Added [DATE] Cancelled member Contact information Ow…" at bounding box center [373, 804] width 432 height 1486
click at [542, 710] on link "edit" at bounding box center [549, 715] width 16 height 11
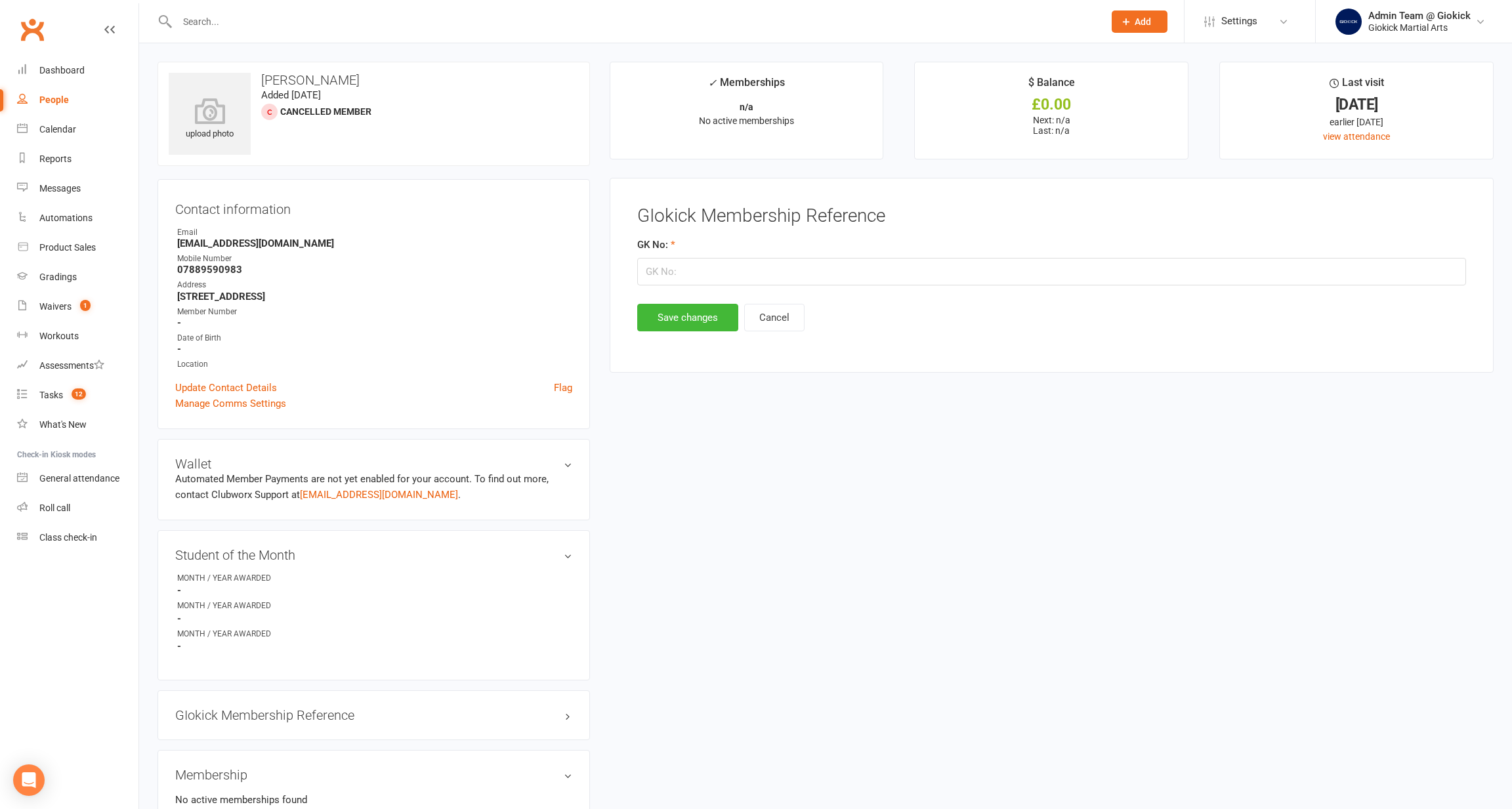
scroll to position [110, 0]
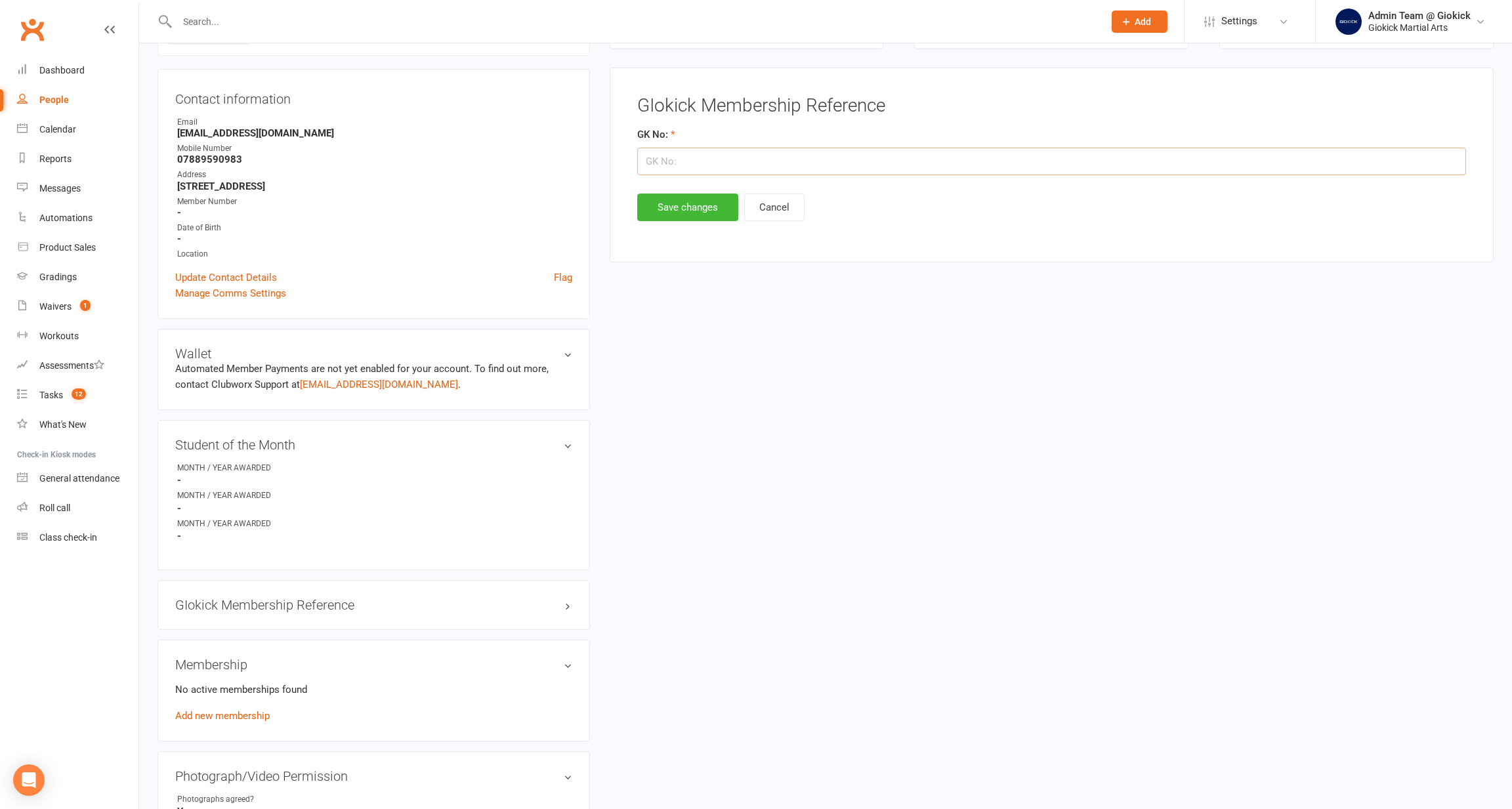
click at [712, 156] on input "string" at bounding box center [1052, 161] width 828 height 27
type input "11441"
click at [691, 206] on button "Save changes" at bounding box center [687, 207] width 101 height 27
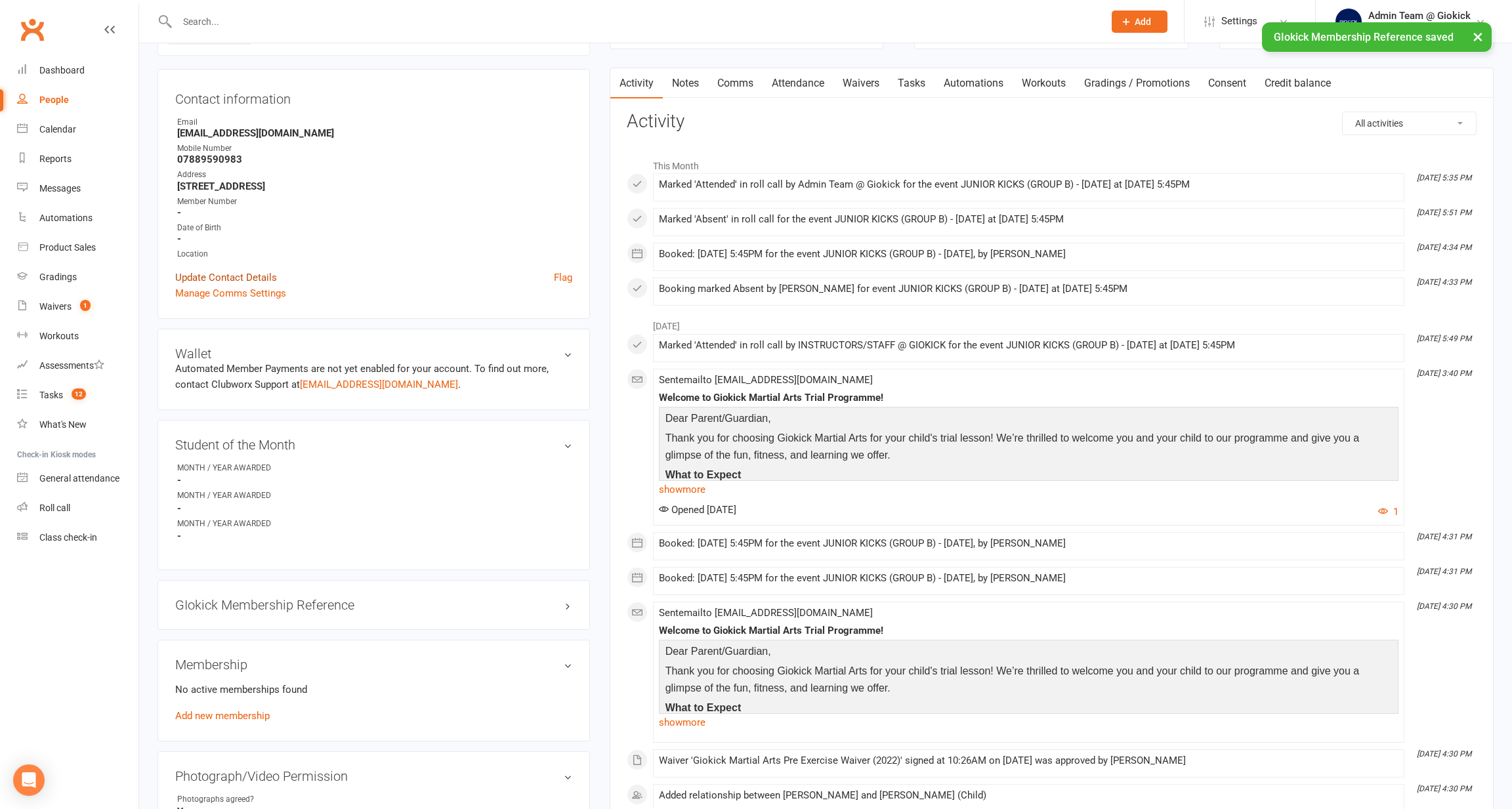
click at [195, 271] on link "Update Contact Details" at bounding box center [226, 277] width 102 height 16
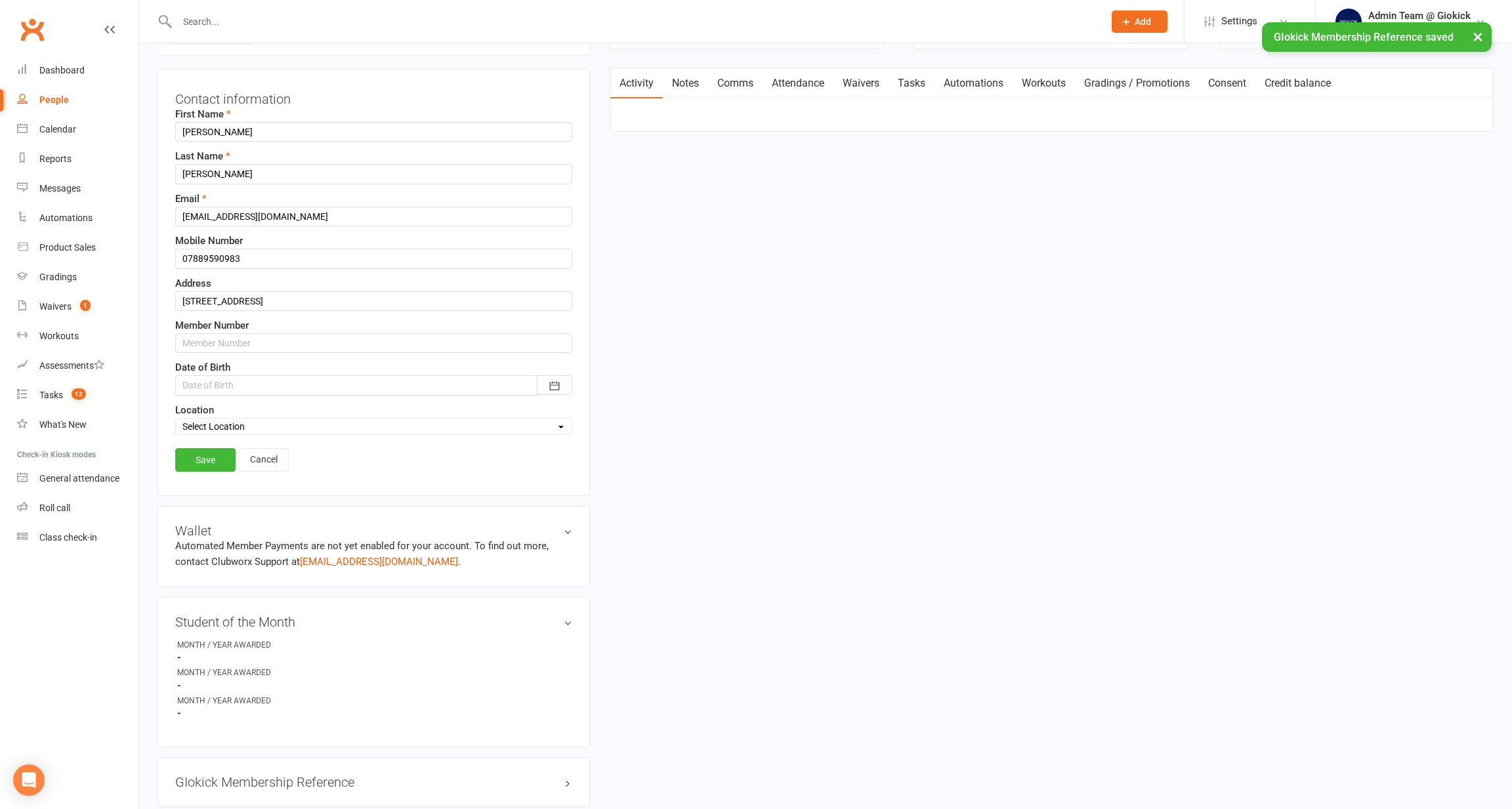
scroll to position [61, 0]
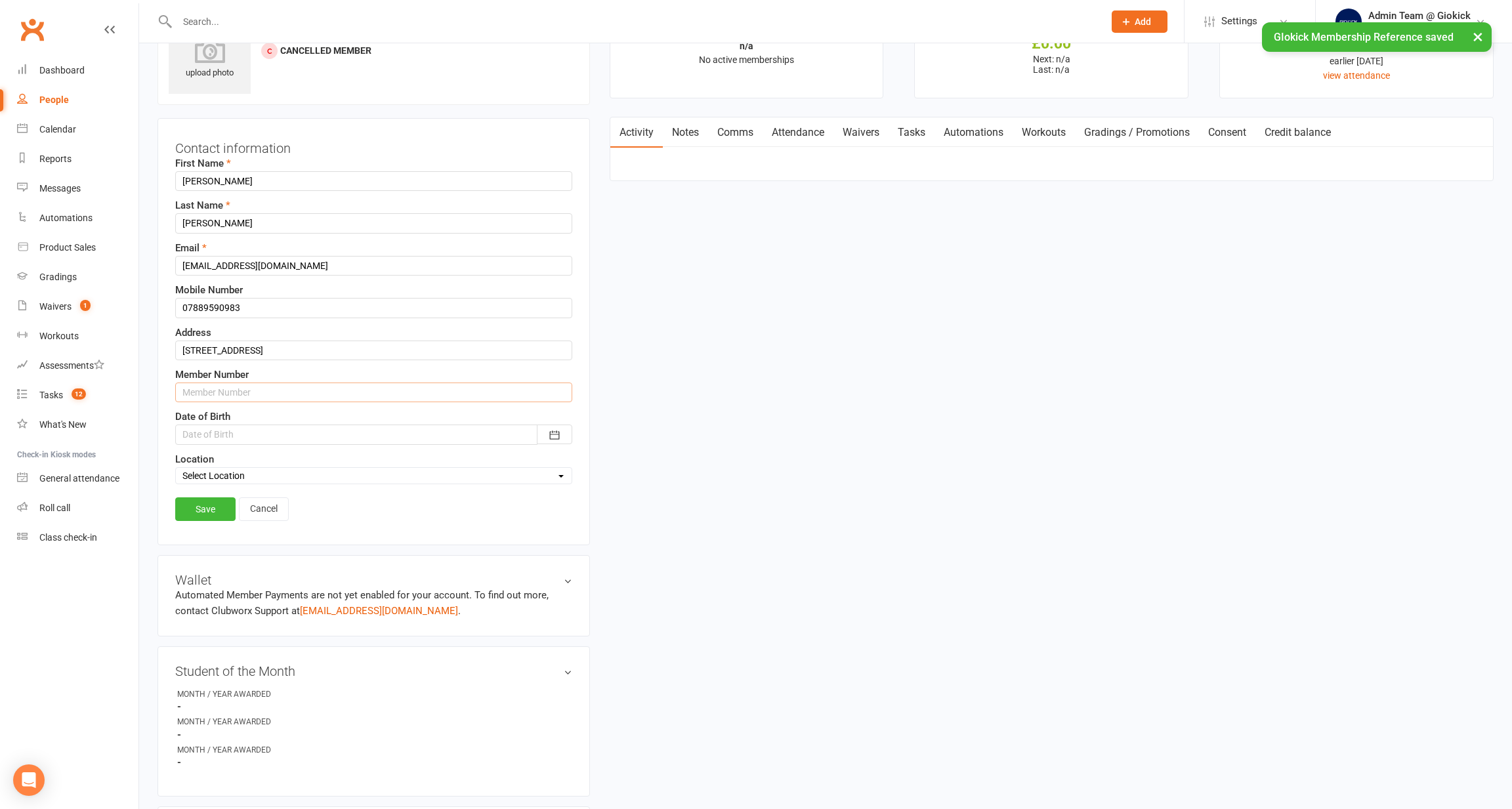
click at [193, 395] on input "text" at bounding box center [373, 392] width 397 height 20
type input "1234510367"
click at [202, 516] on link "Save" at bounding box center [205, 509] width 60 height 23
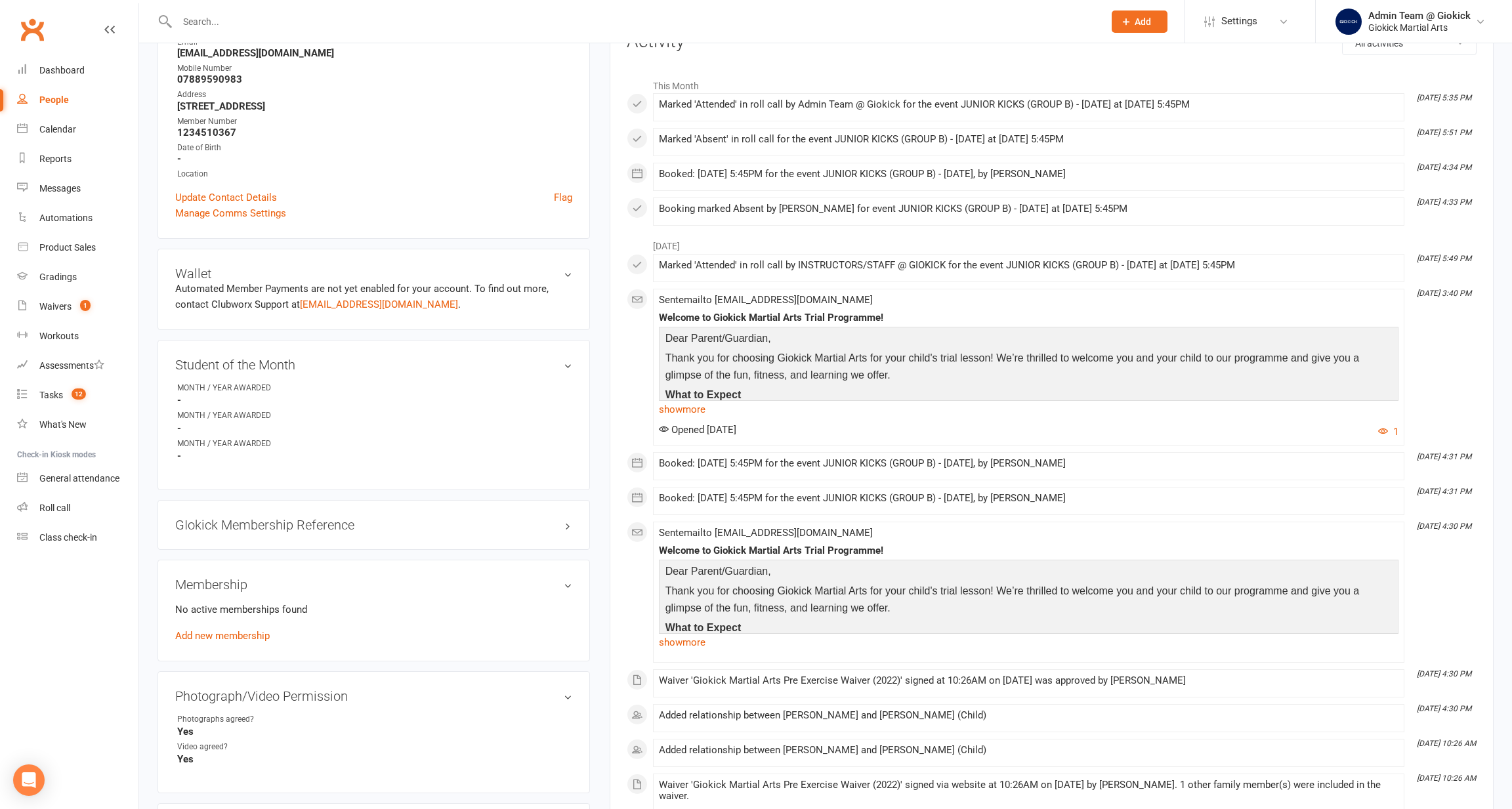
scroll to position [169, 0]
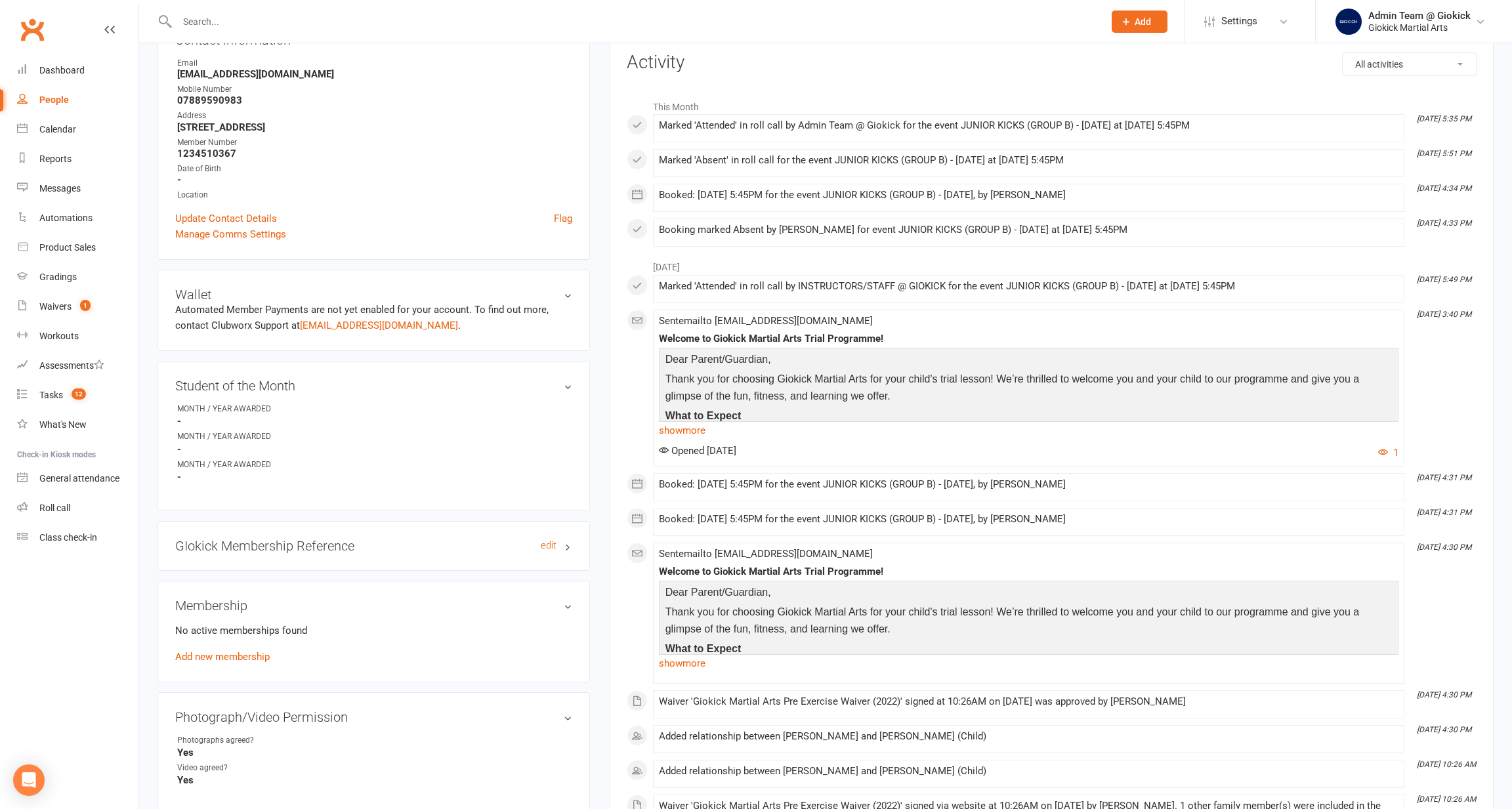
click at [386, 541] on h3 "GIokick Membership Reference edit" at bounding box center [373, 546] width 397 height 14
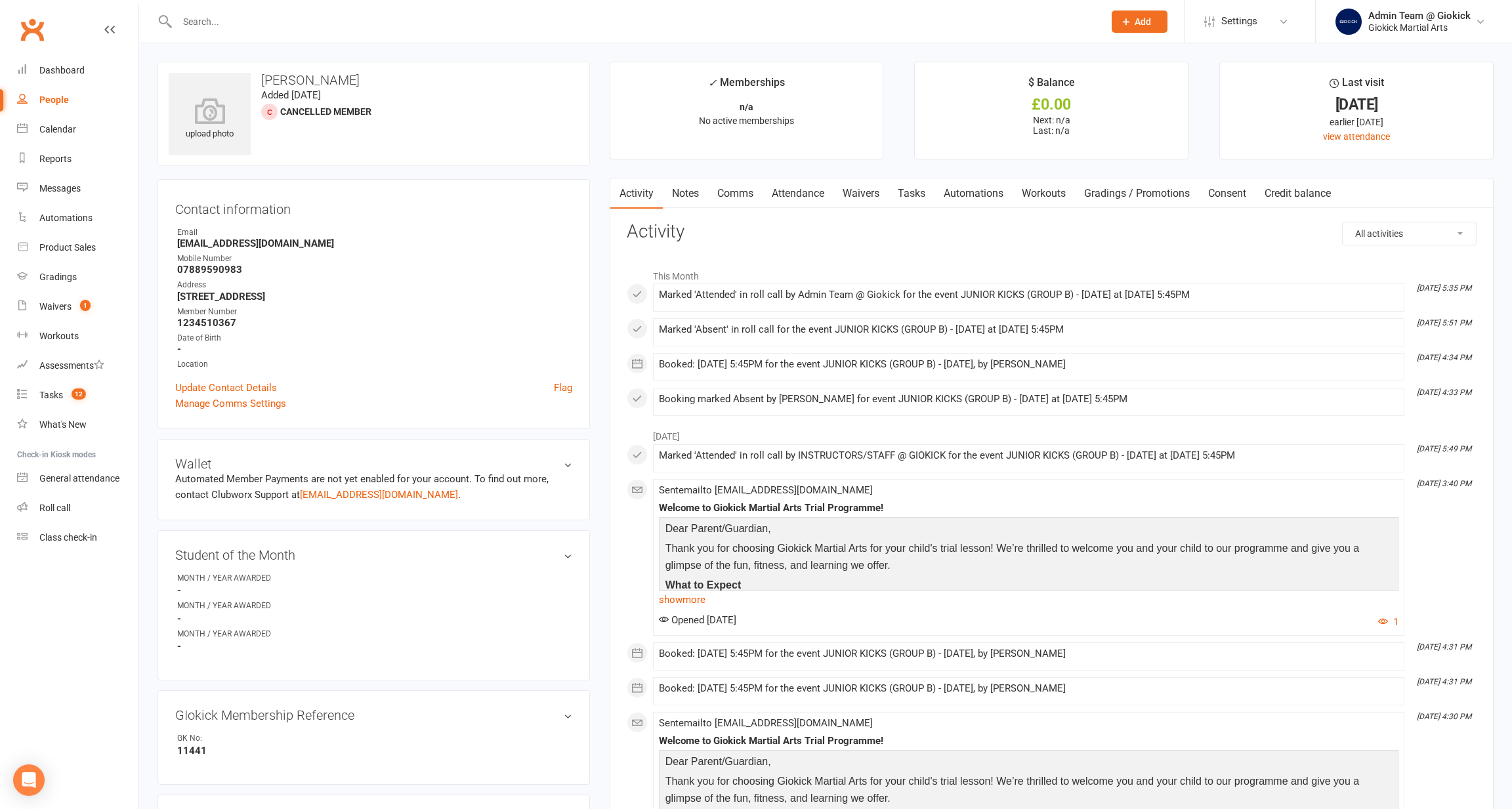
scroll to position [0, 0]
